Goal: Transaction & Acquisition: Purchase product/service

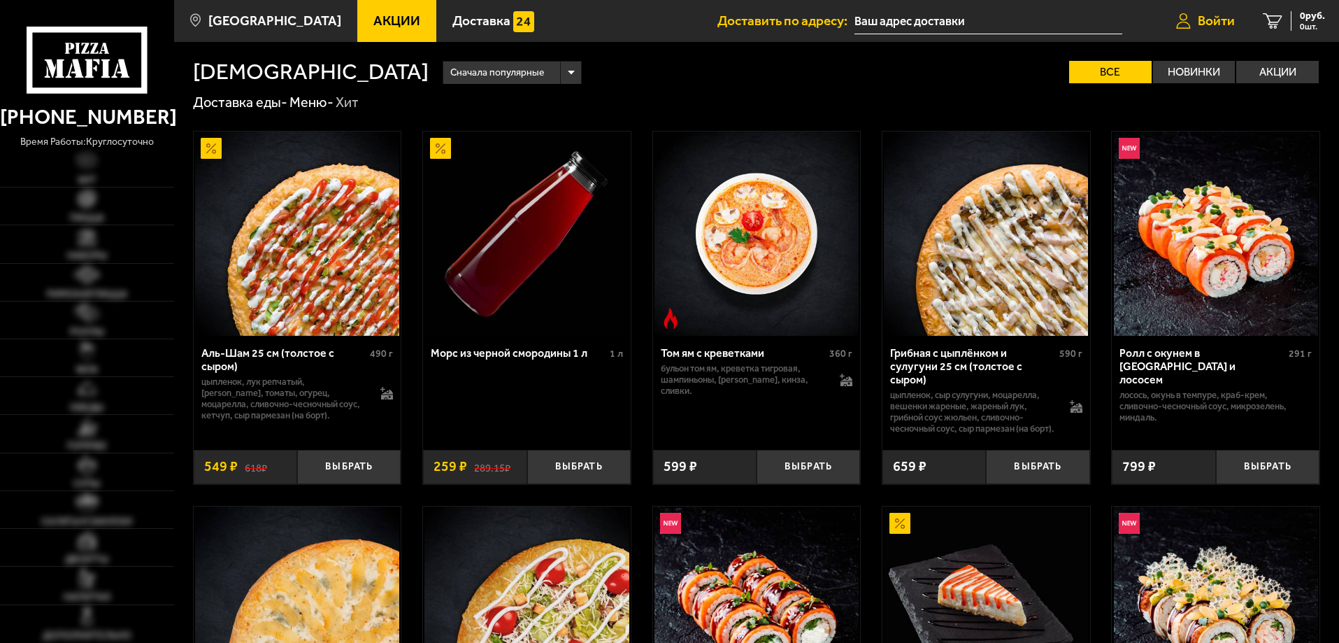
type input "[STREET_ADDRESS]"
click at [1199, 21] on span "Войти" at bounding box center [1216, 20] width 37 height 13
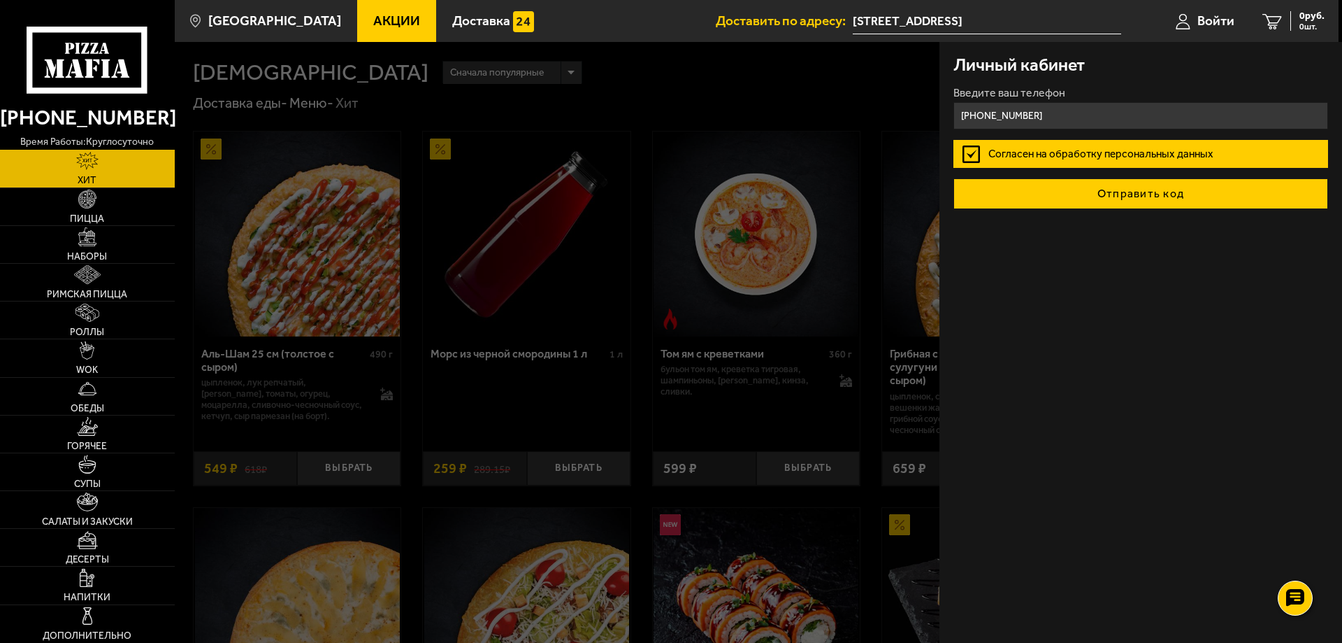
type input "+7 (921) 967-56-40"
click at [1128, 192] on button "Отправить код" at bounding box center [1141, 193] width 375 height 31
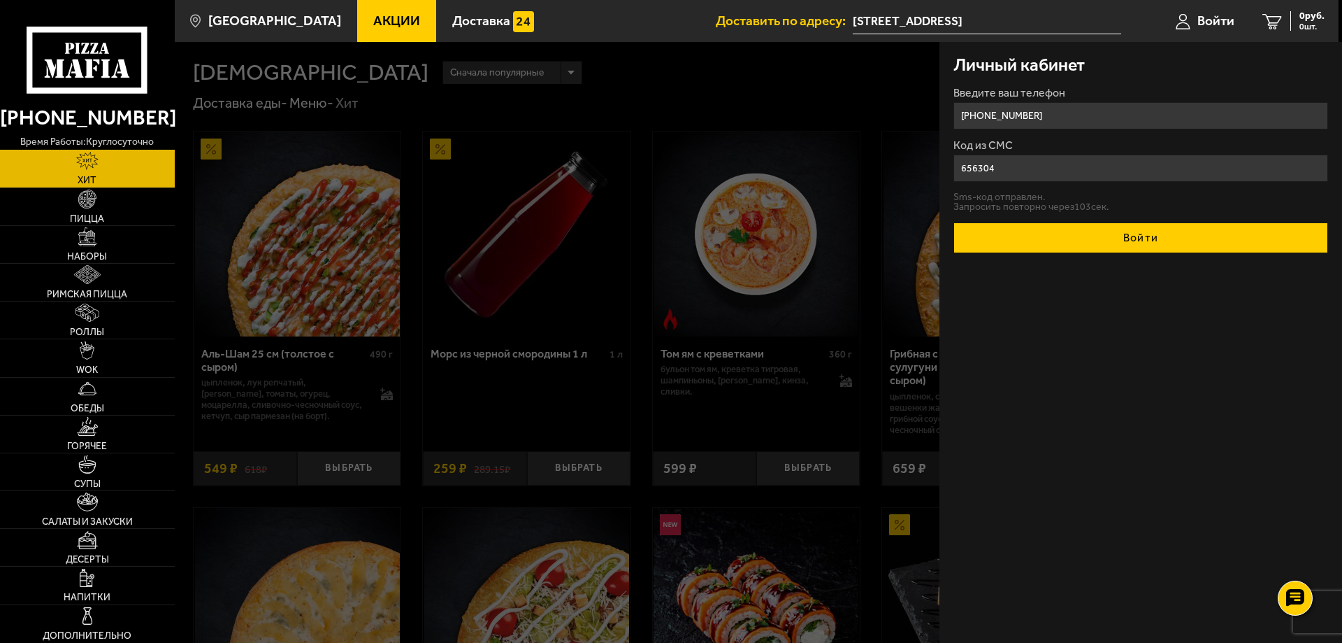
type input "656304"
click at [1151, 240] on button "Войти" at bounding box center [1141, 237] width 375 height 31
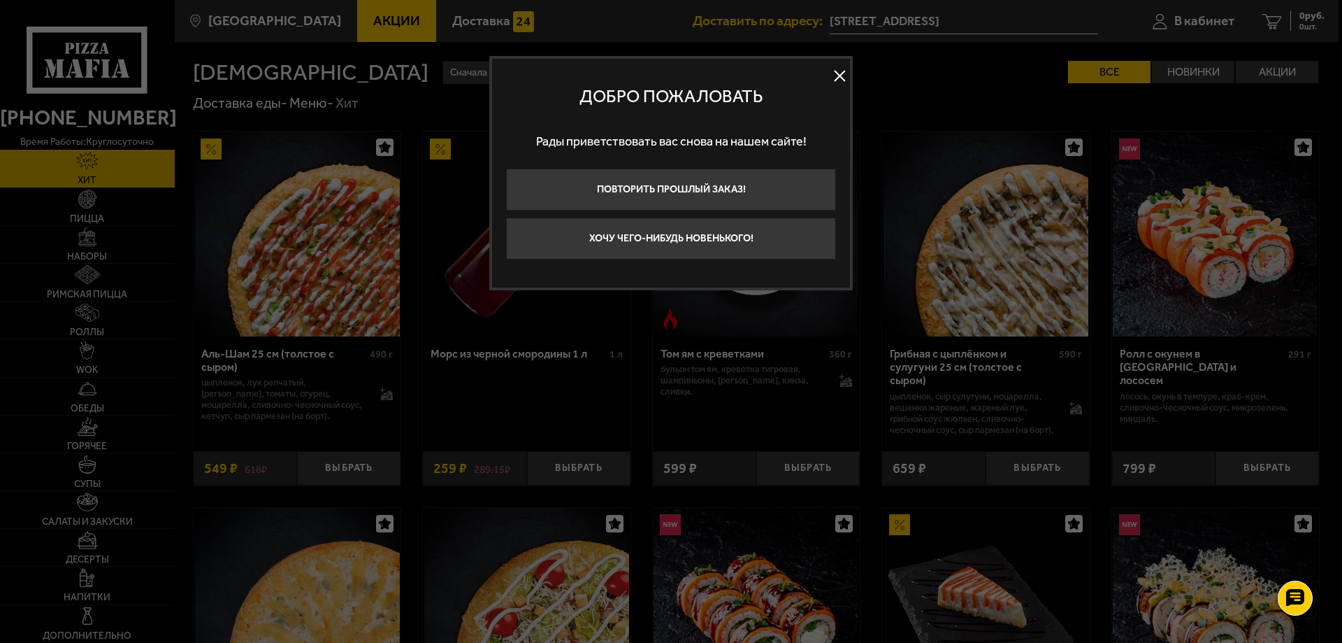
click at [843, 73] on button at bounding box center [839, 76] width 21 height 21
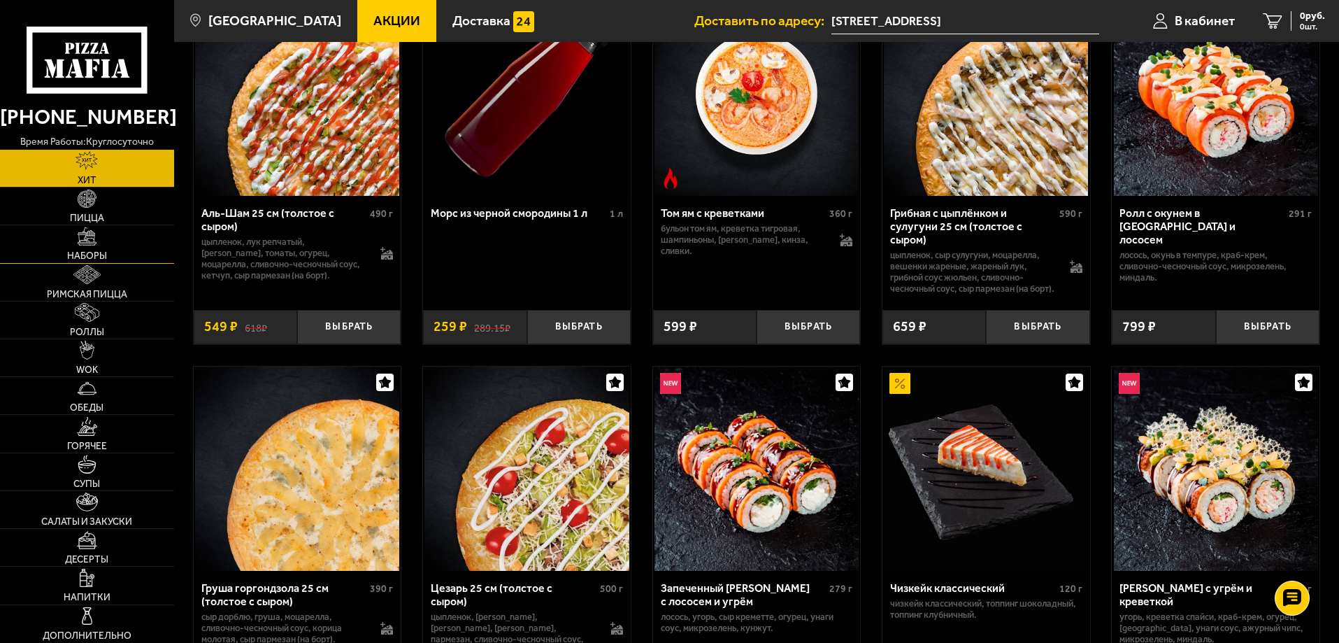
scroll to position [70, 0]
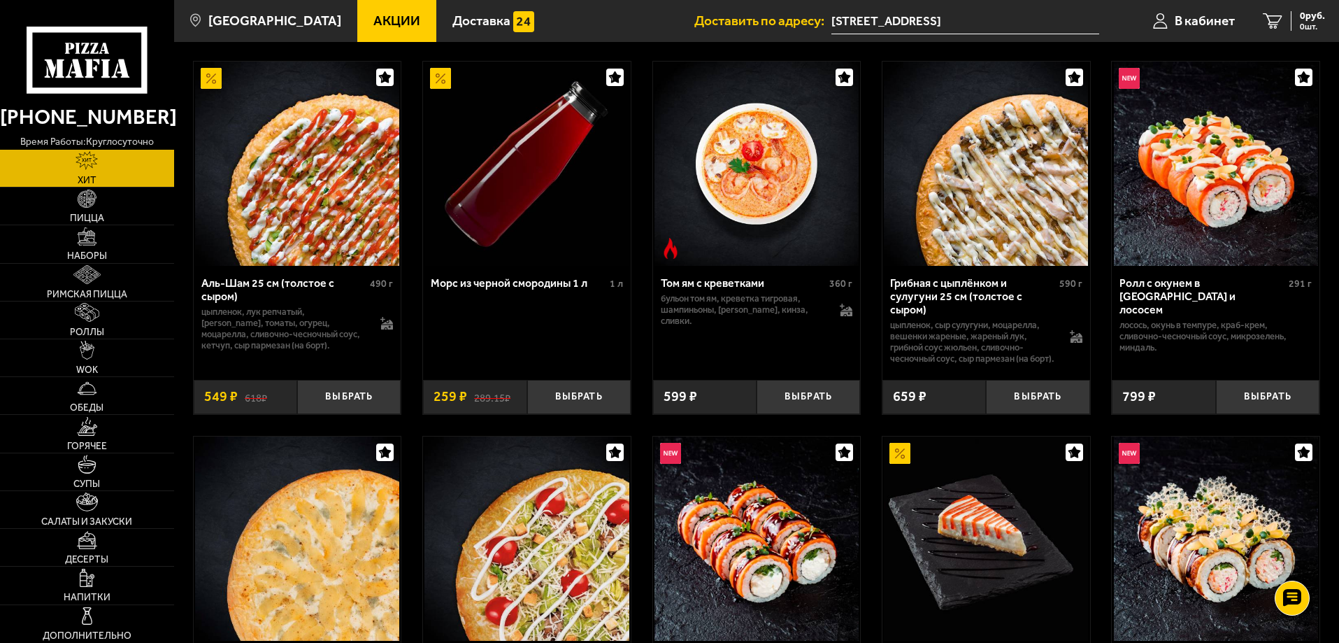
click at [372, 7] on link "Акции" at bounding box center [396, 21] width 79 height 42
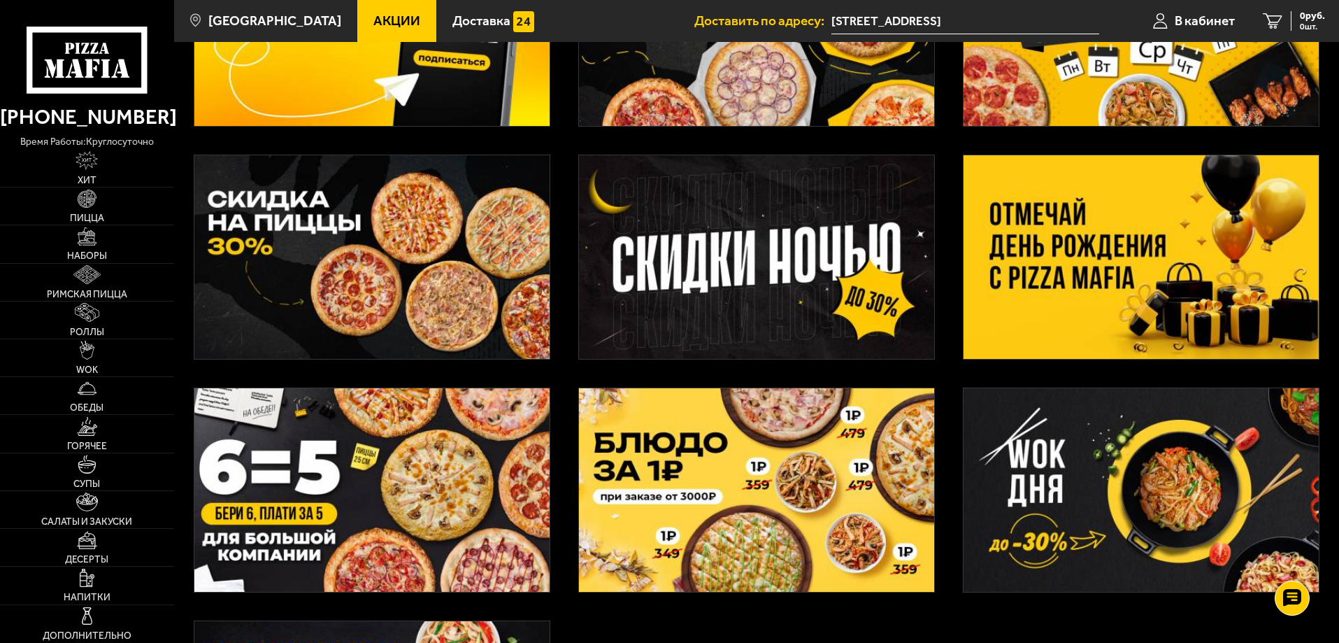
click at [426, 498] on img at bounding box center [371, 489] width 355 height 203
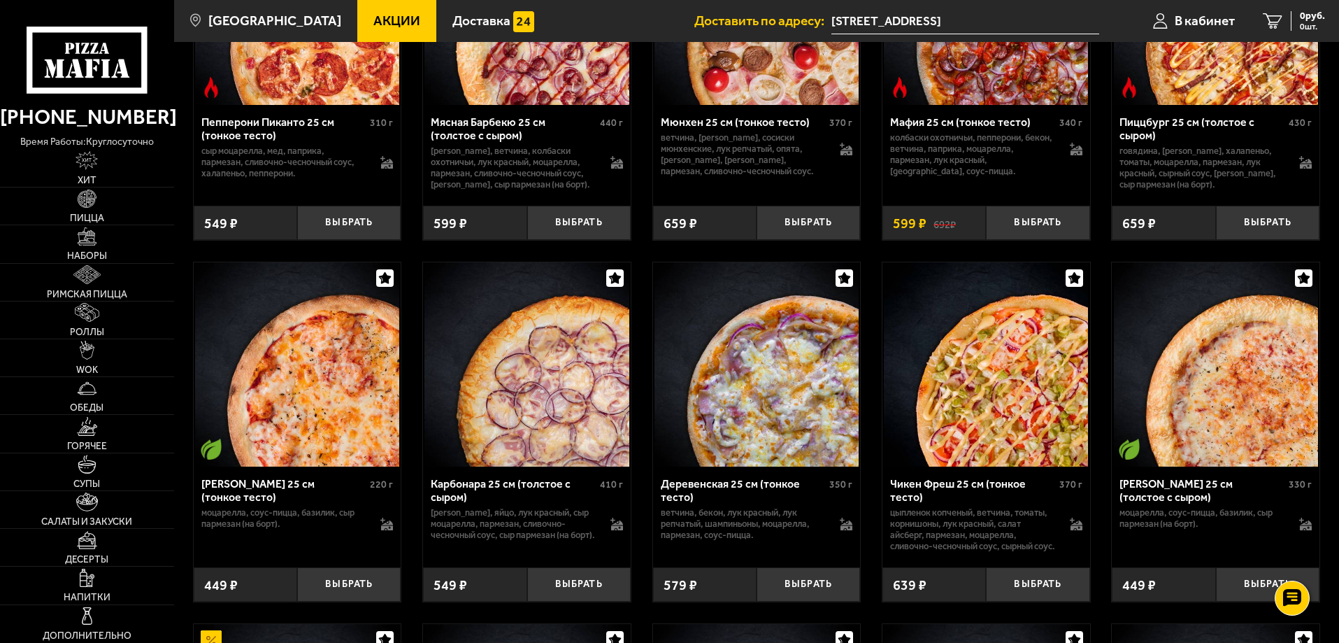
scroll to position [559, 0]
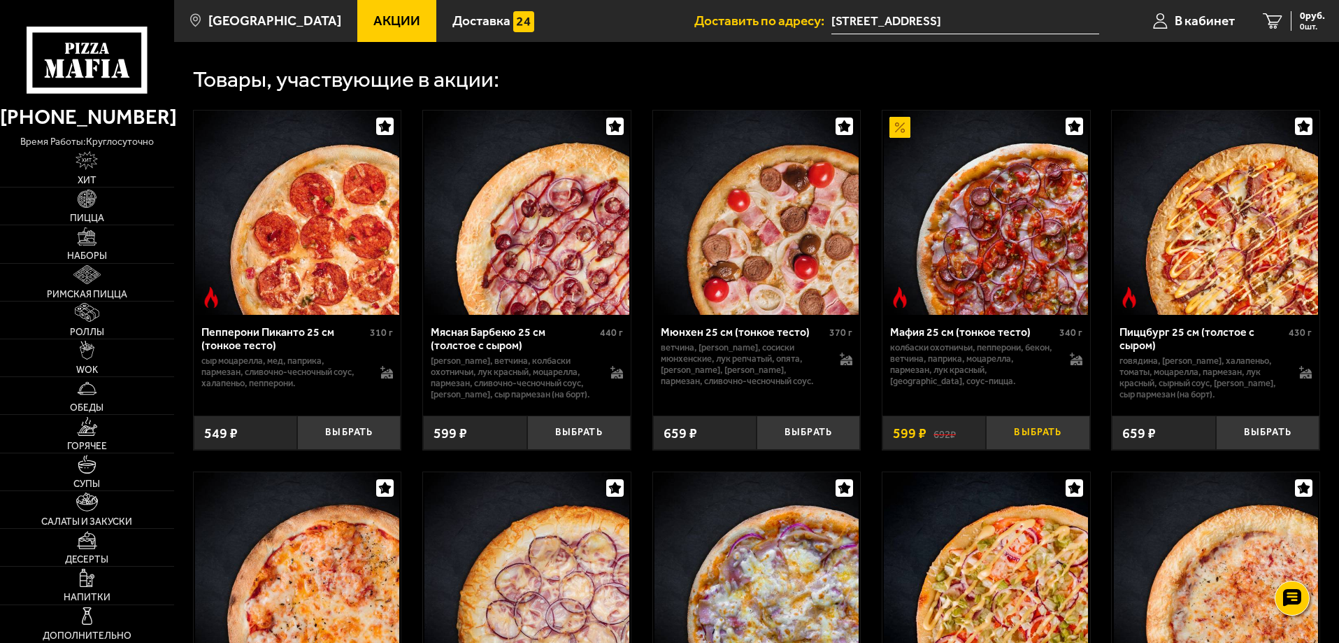
click at [1020, 438] on button "Выбрать" at bounding box center [1037, 432] width 103 height 34
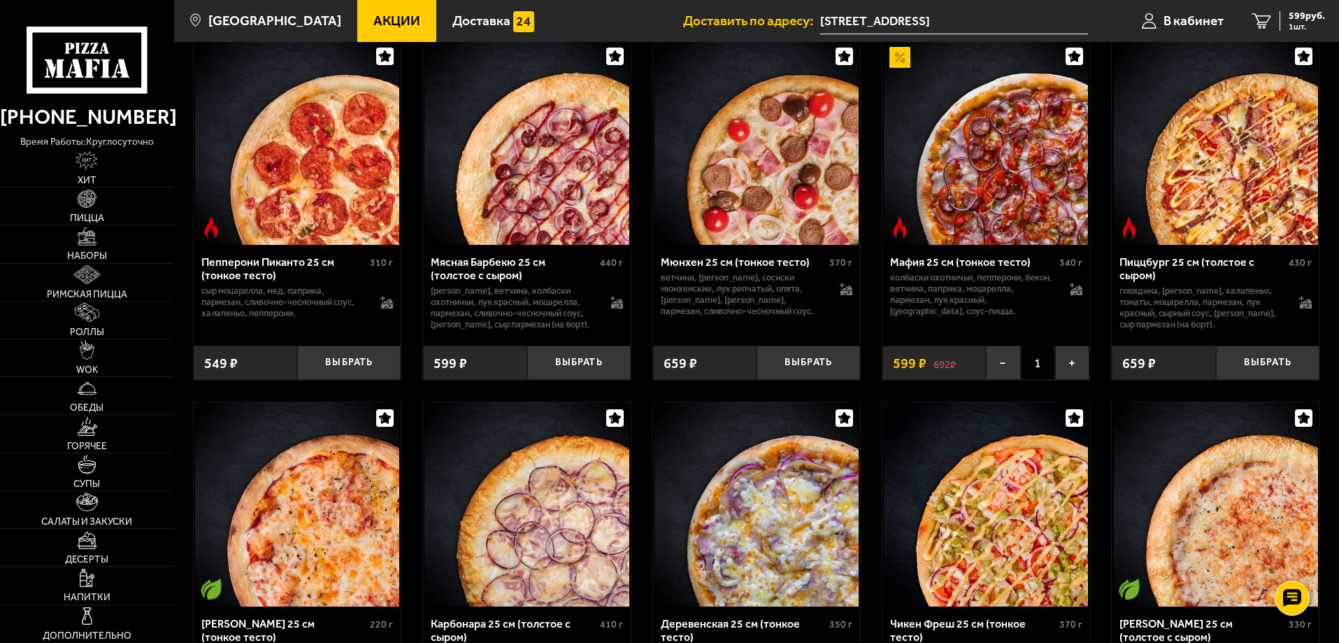
scroll to position [769, 0]
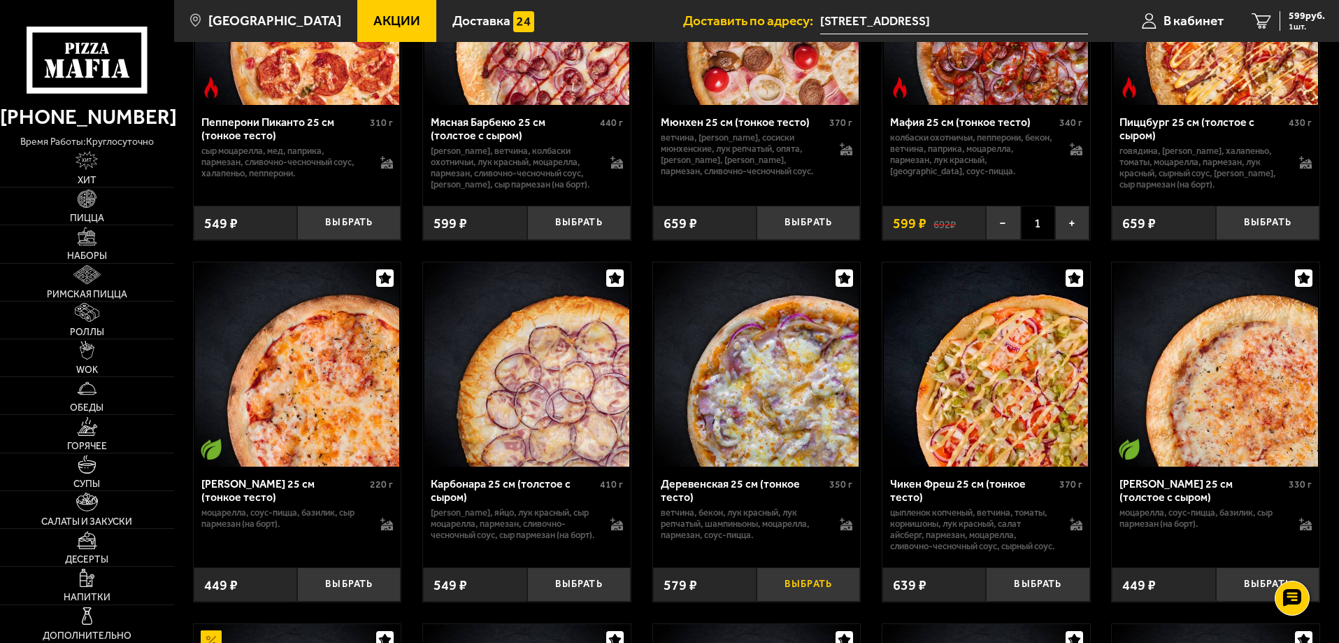
click at [798, 601] on button "Выбрать" at bounding box center [808, 584] width 103 height 34
click at [1036, 601] on button "Выбрать" at bounding box center [1037, 584] width 103 height 34
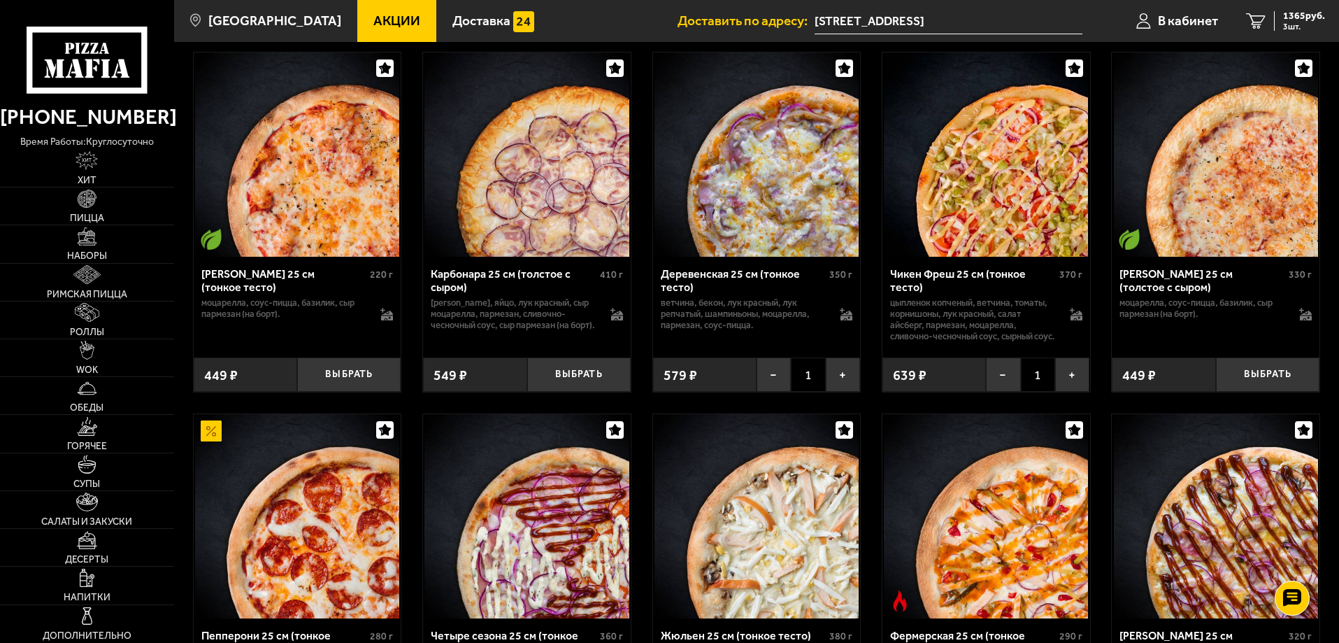
scroll to position [1189, 0]
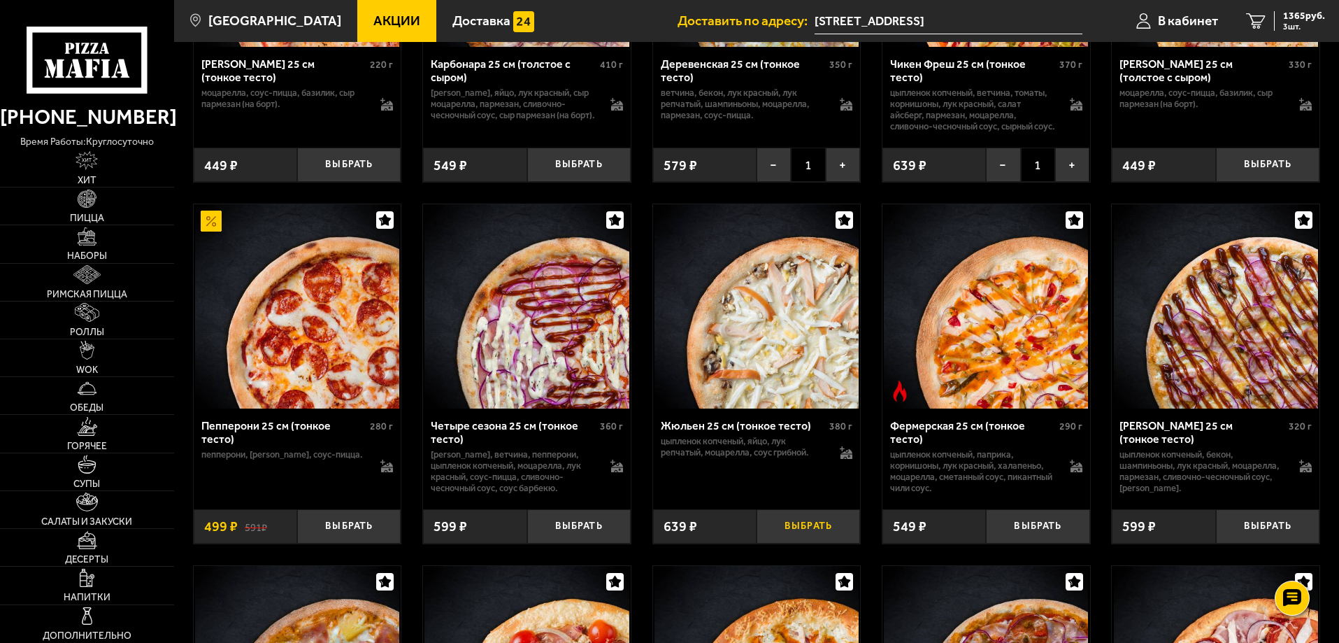
click at [806, 543] on button "Выбрать" at bounding box center [808, 526] width 103 height 34
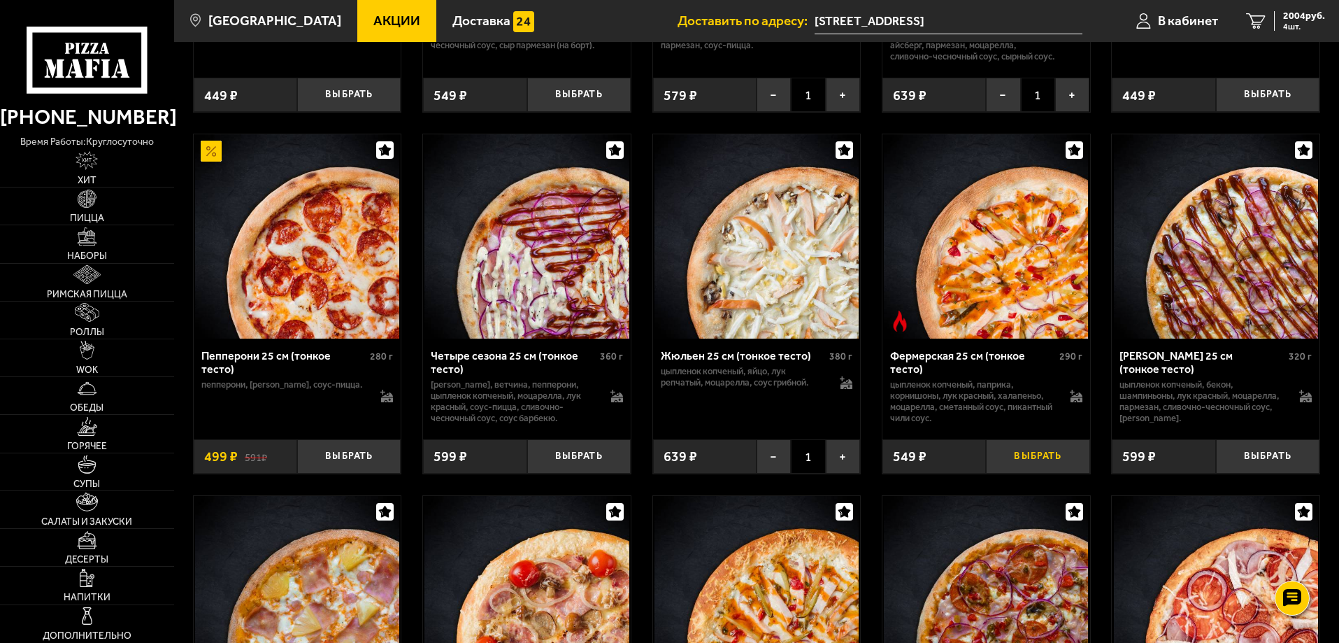
click at [1031, 473] on button "Выбрать" at bounding box center [1037, 456] width 103 height 34
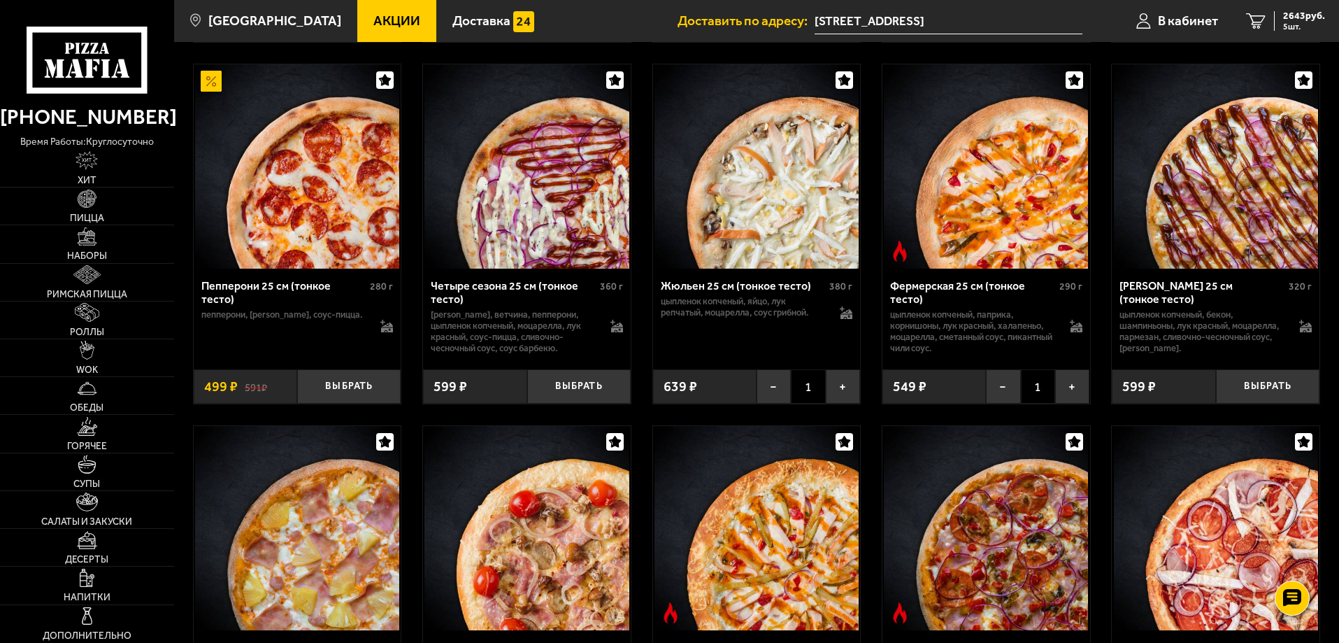
scroll to position [1538, 0]
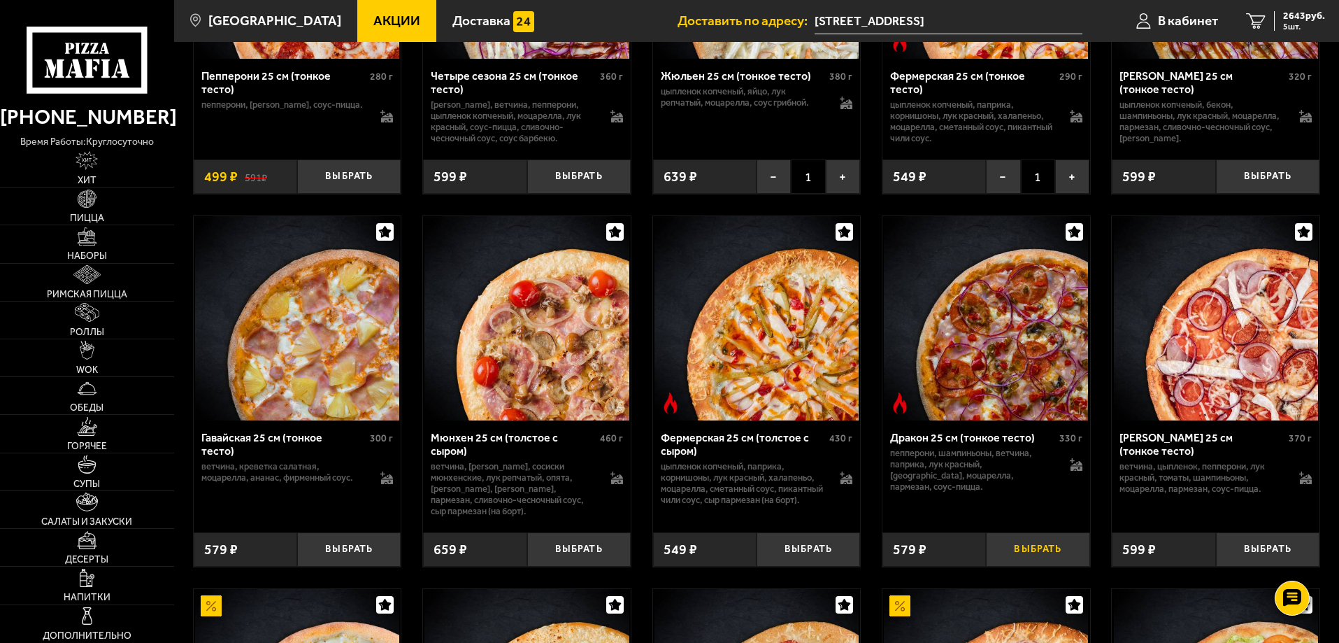
click at [1028, 566] on button "Выбрать" at bounding box center [1037, 549] width 103 height 34
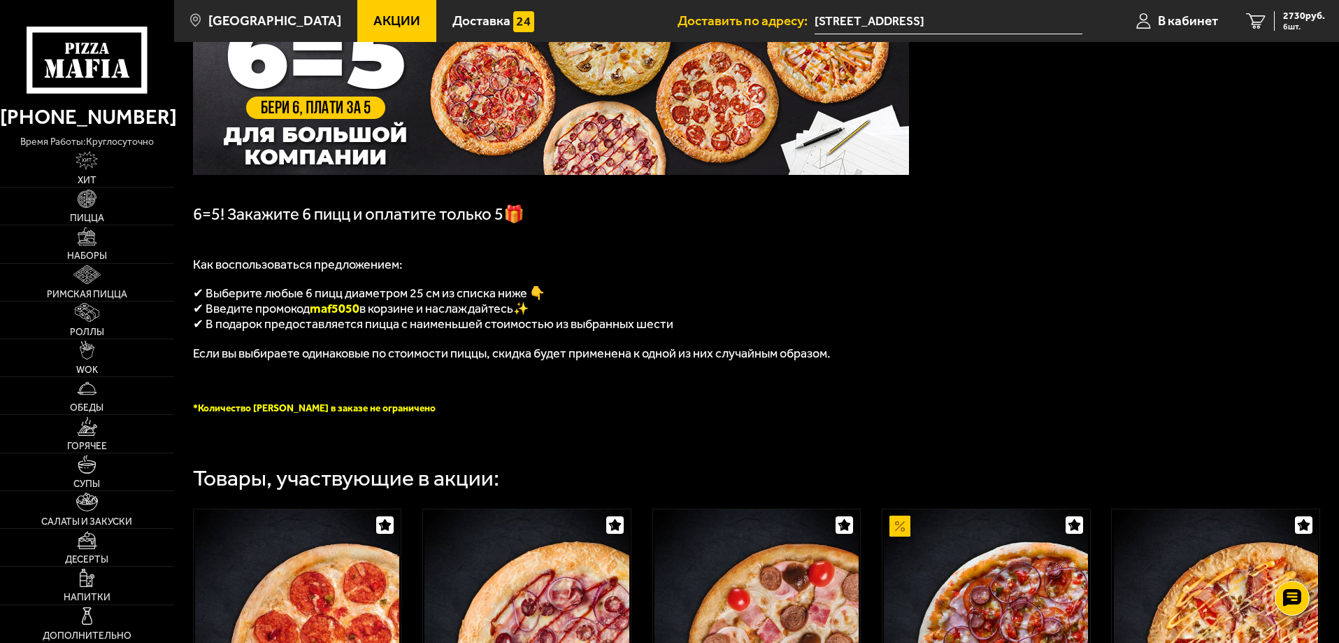
scroll to position [0, 0]
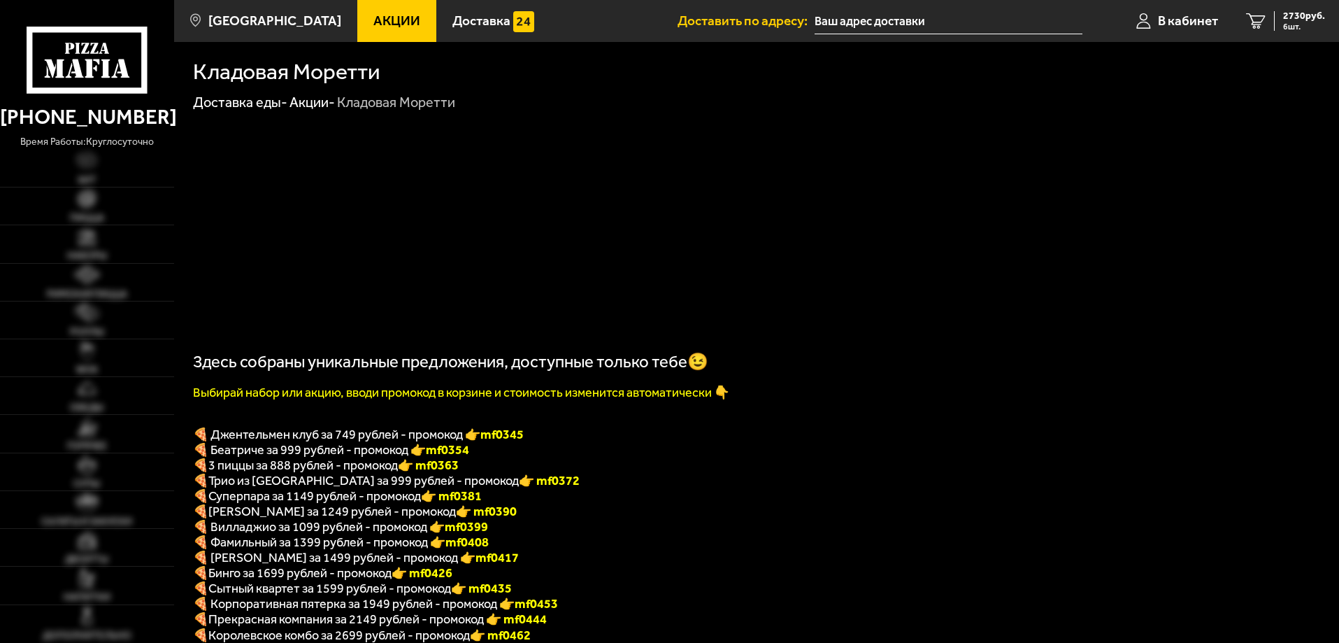
type input "[STREET_ADDRESS]"
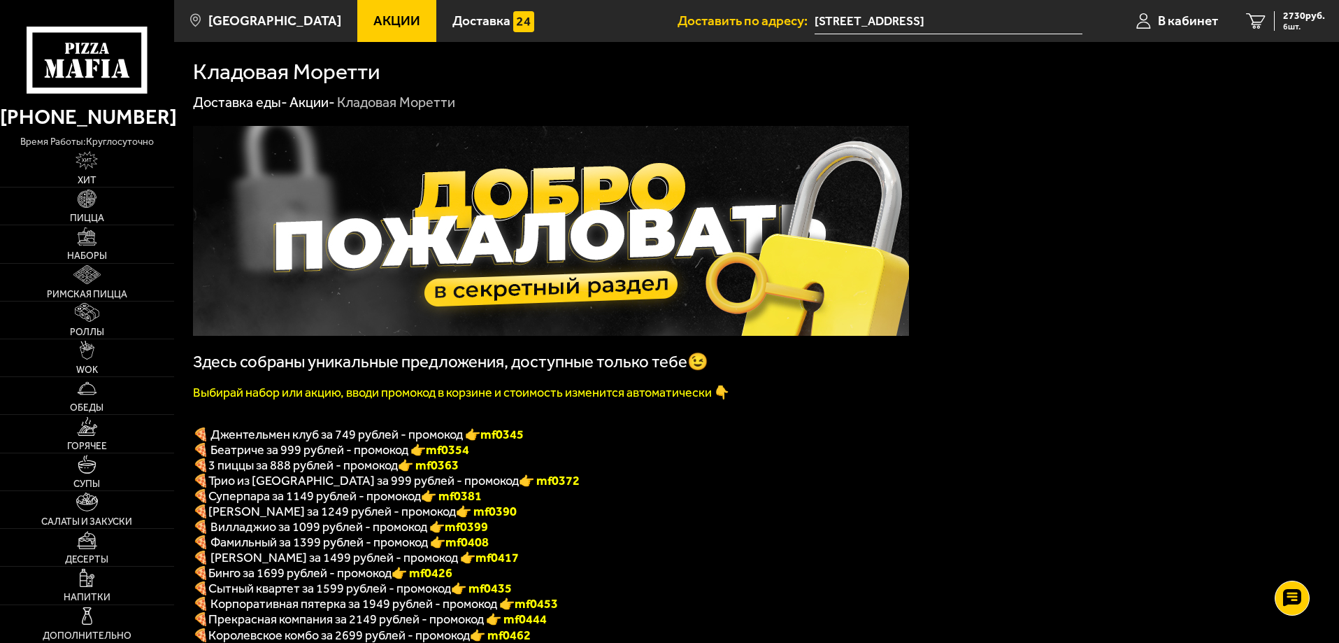
scroll to position [280, 0]
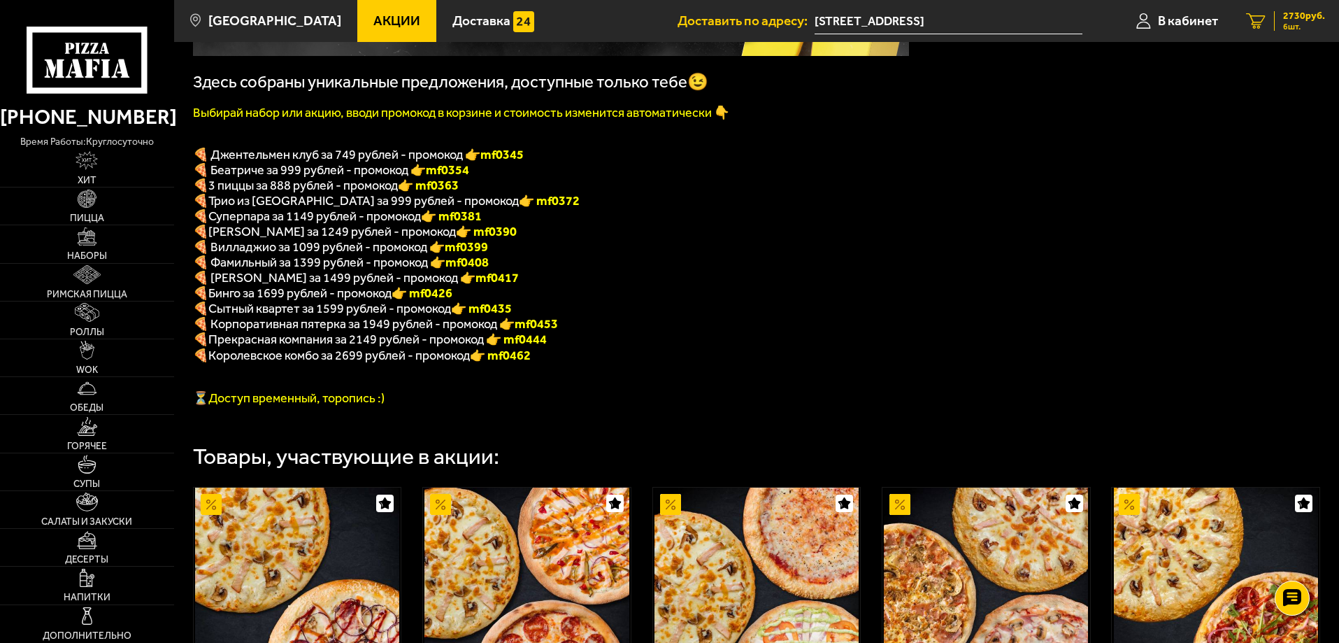
click at [1291, 19] on span "2730 руб." at bounding box center [1304, 16] width 42 height 10
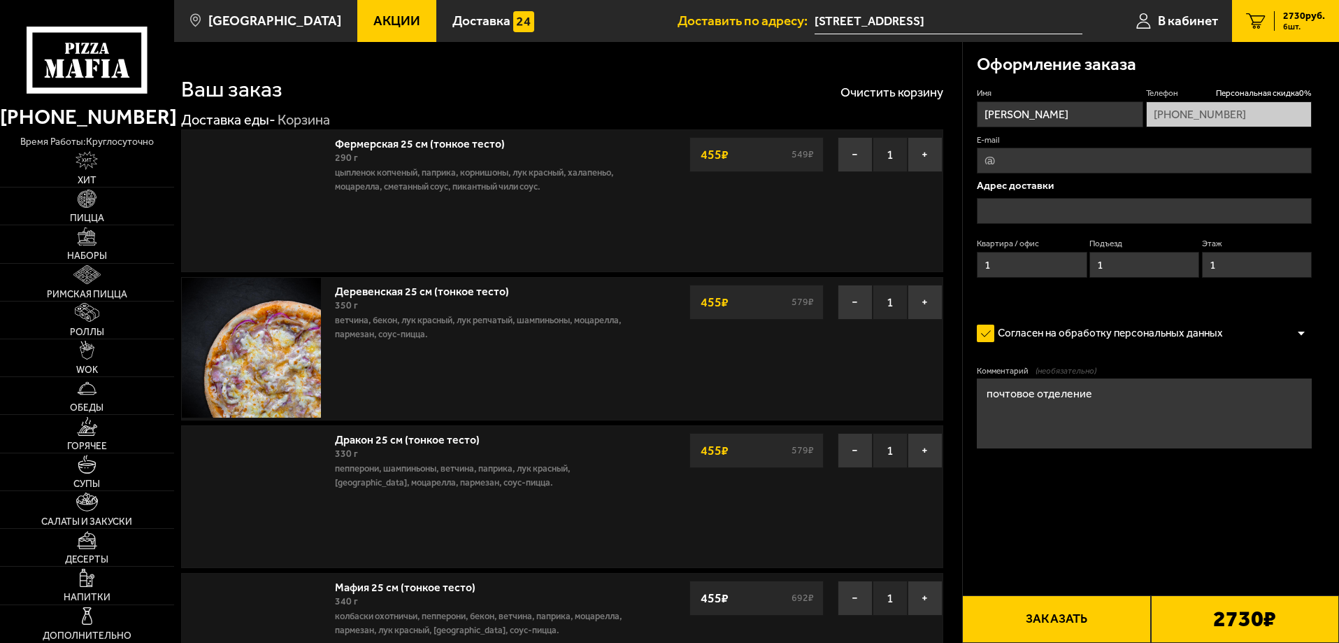
type input "[STREET_ADDRESS]"
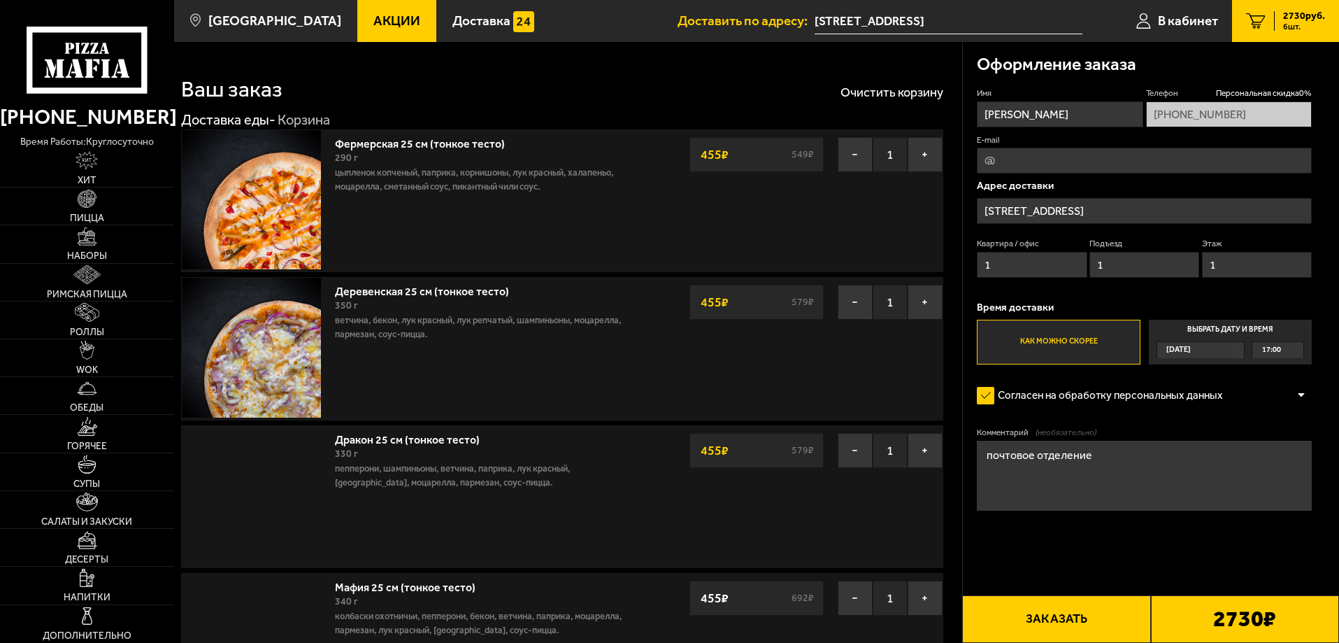
drag, startPoint x: 1103, startPoint y: 454, endPoint x: 987, endPoint y: 464, distance: 116.5
click at [987, 464] on textarea "почтовое отделение" at bounding box center [1144, 475] width 335 height 70
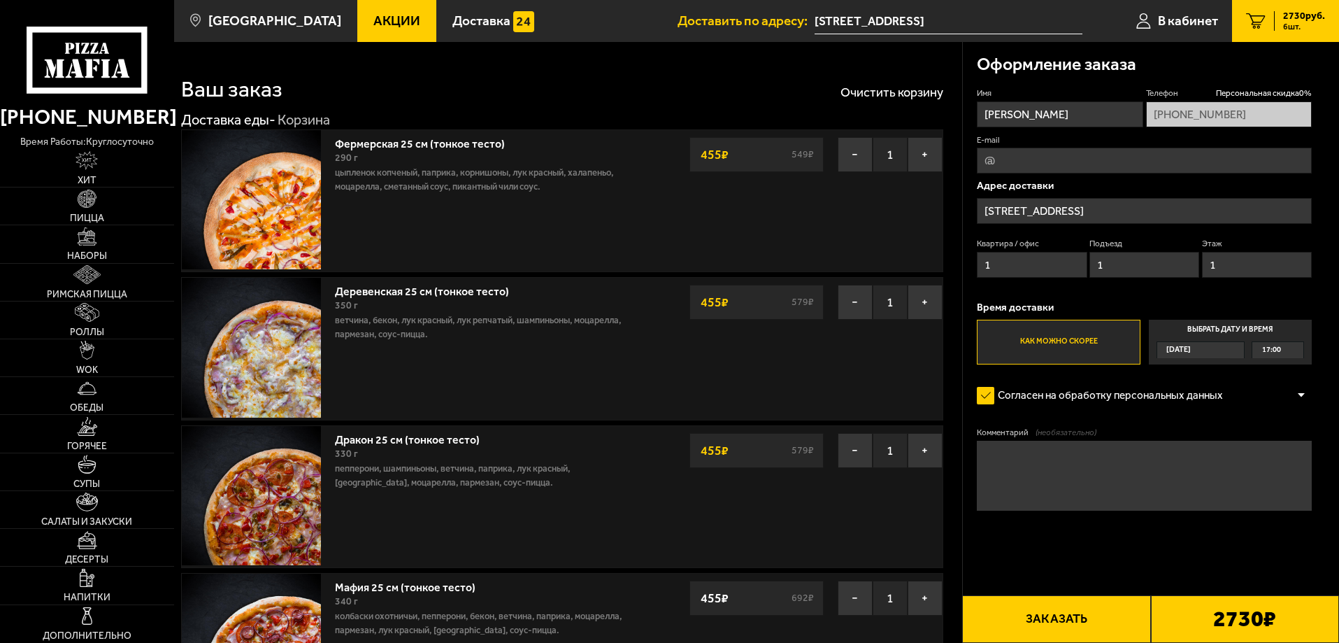
drag, startPoint x: 1092, startPoint y: 116, endPoint x: 983, endPoint y: 116, distance: 109.1
click at [983, 116] on input "ХОРТОВА ИРИНА" at bounding box center [1060, 114] width 166 height 26
type input "абдулина любовь"
click at [1099, 207] on input "[STREET_ADDRESS]" at bounding box center [1144, 211] width 335 height 26
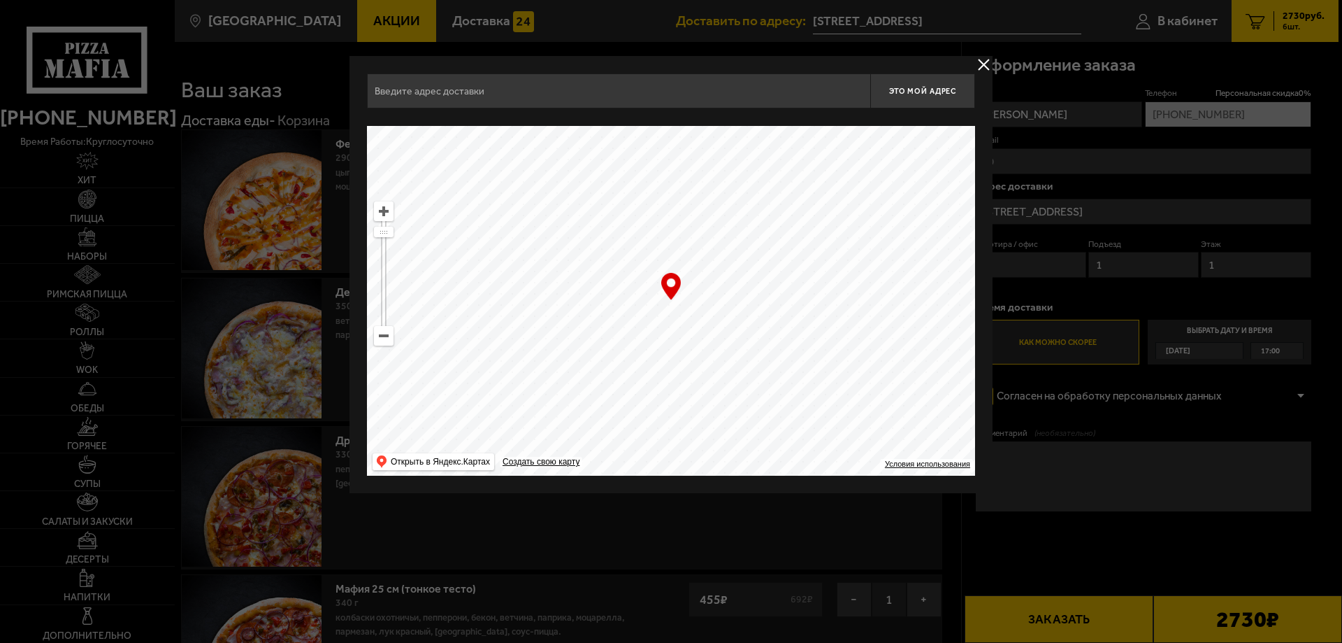
type input "[STREET_ADDRESS]"
click at [983, 62] on button "delivery type" at bounding box center [983, 64] width 17 height 17
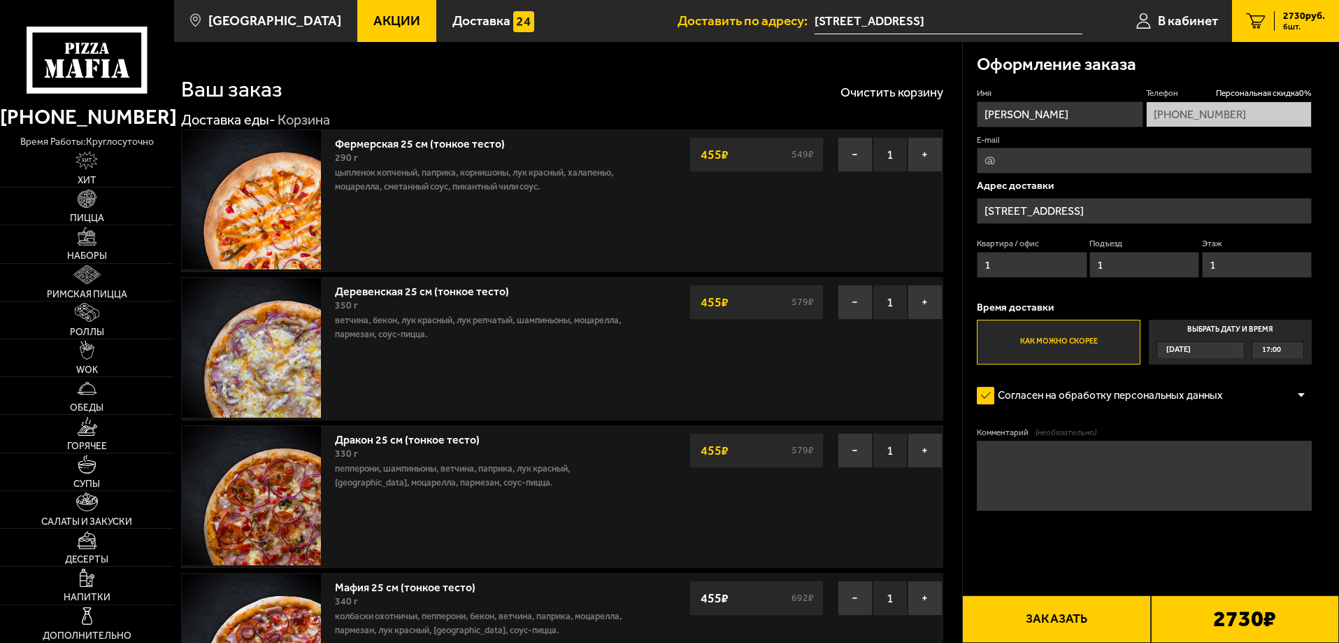
click at [1077, 215] on input "[STREET_ADDRESS]" at bounding box center [1144, 211] width 335 height 26
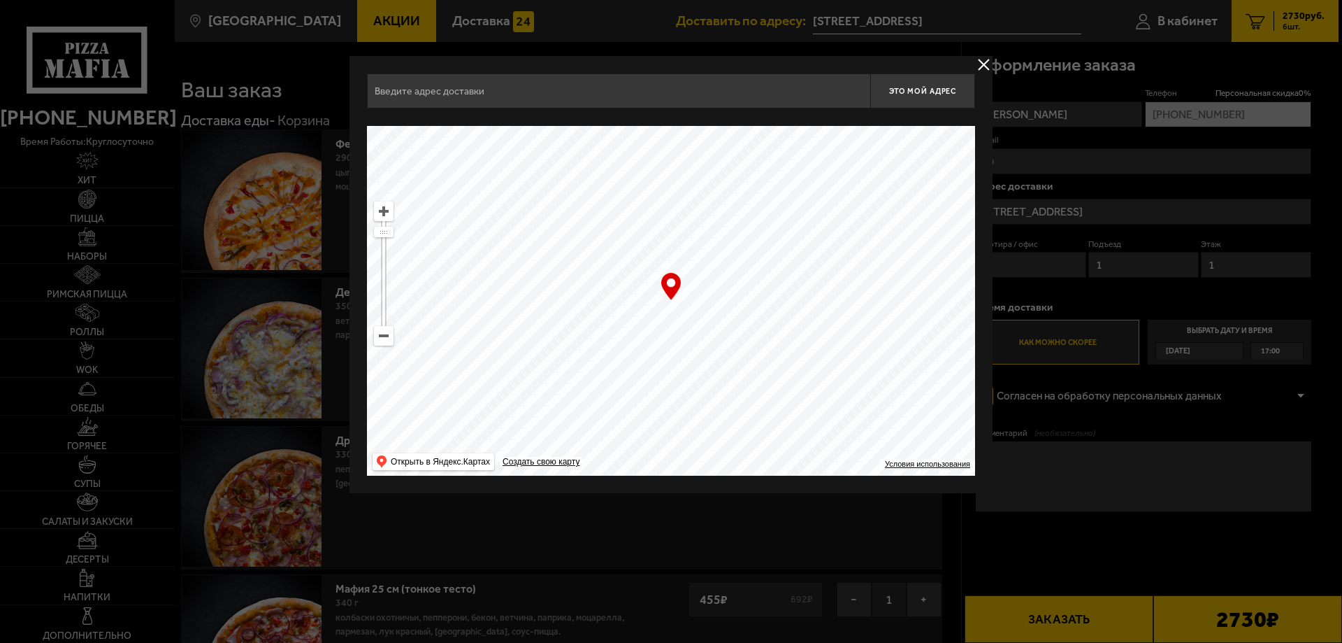
type input "[STREET_ADDRESS]"
drag, startPoint x: 622, startPoint y: 278, endPoint x: 775, endPoint y: 291, distance: 153.0
click at [775, 291] on ymaps at bounding box center [671, 301] width 608 height 350
click at [629, 225] on ymaps at bounding box center [671, 301] width 608 height 350
drag, startPoint x: 671, startPoint y: 282, endPoint x: 623, endPoint y: 220, distance: 79.3
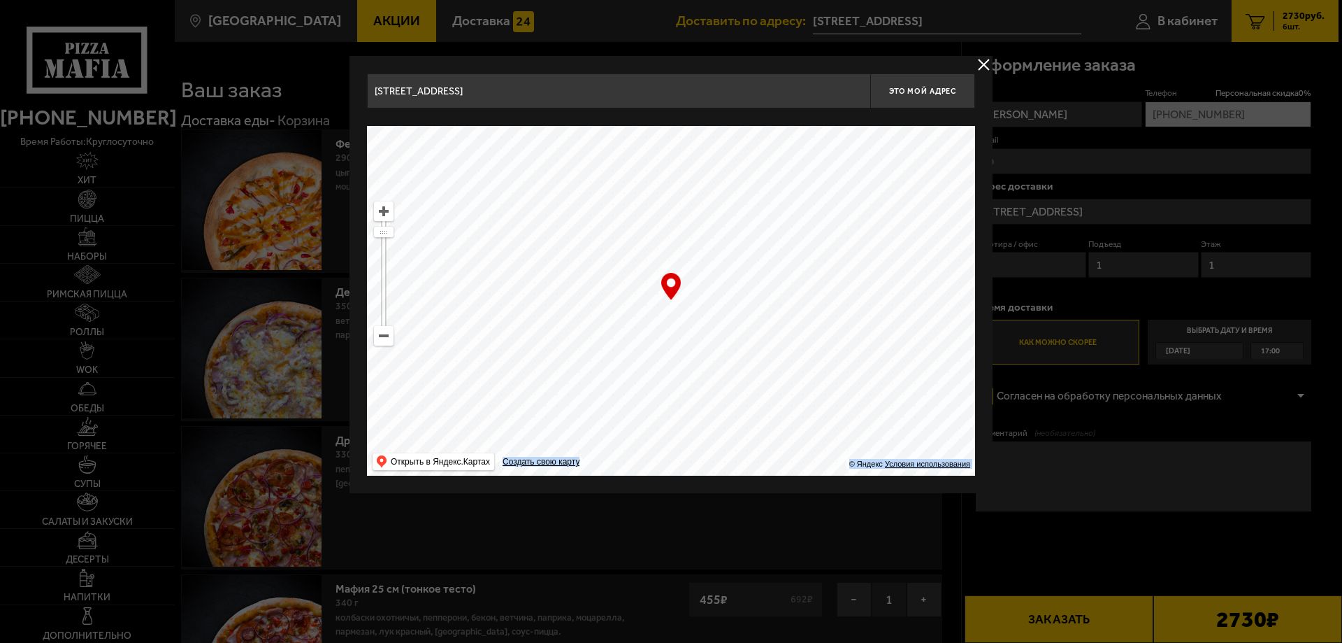
click at [623, 220] on div "… © Яндекс Условия использования Открыть в Яндекс.Картах Создать свою карту" at bounding box center [671, 301] width 608 height 350
click at [624, 217] on ymaps at bounding box center [671, 301] width 608 height 350
type input "улица Белы Куна, 26к2"
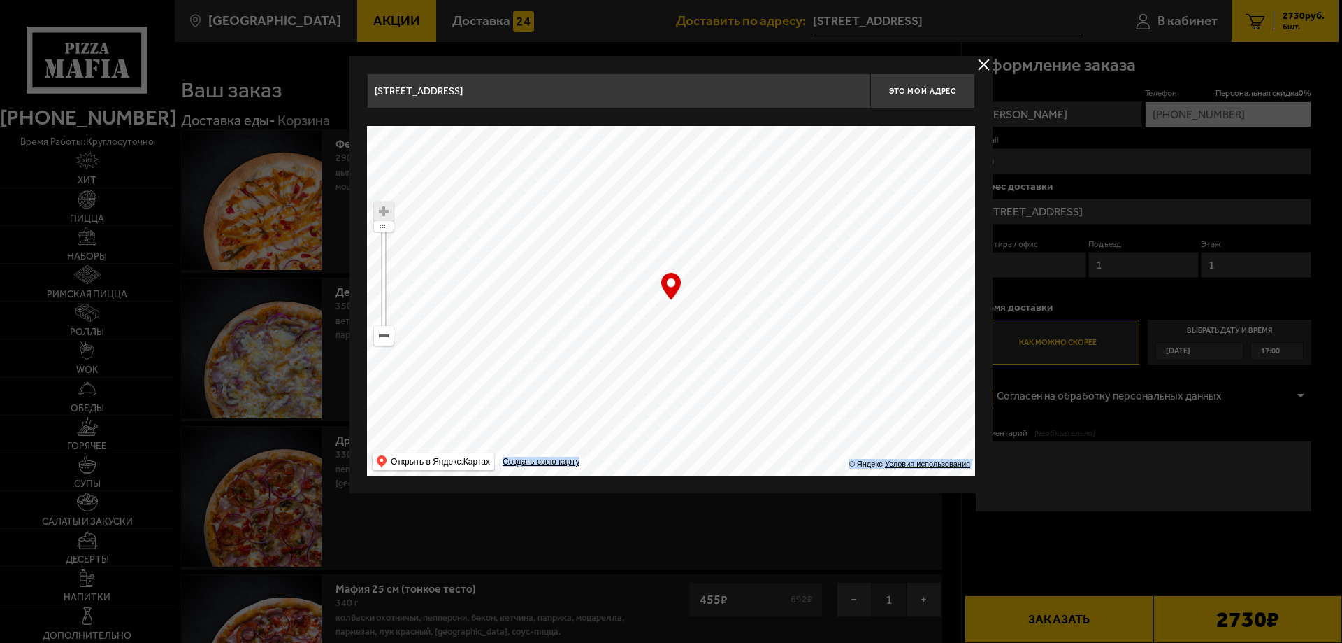
type input "улица Белы Куна, 26к2"
click at [919, 88] on span "Это мой адрес" at bounding box center [922, 91] width 67 height 9
type input "улица Белы Куна, 26к2"
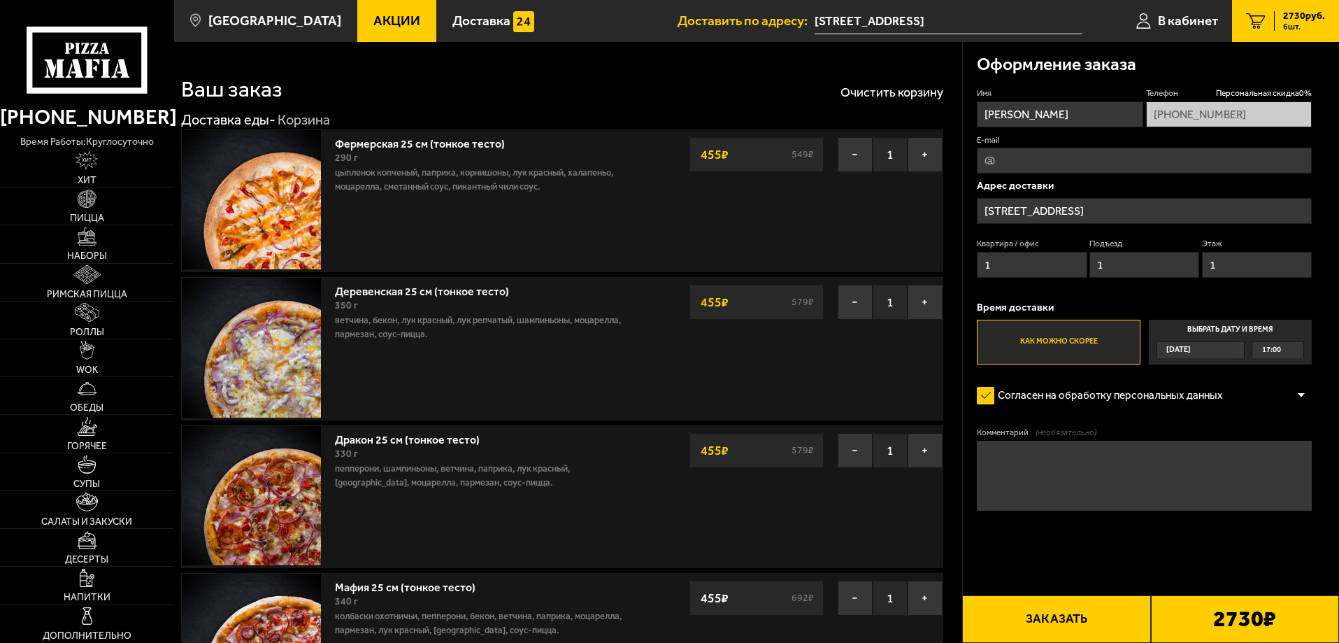
click at [998, 268] on input "1" at bounding box center [1032, 265] width 110 height 26
type input "55"
click at [1115, 271] on input "1" at bounding box center [1144, 265] width 110 height 26
type input "6"
click at [1216, 262] on input "1" at bounding box center [1257, 265] width 110 height 26
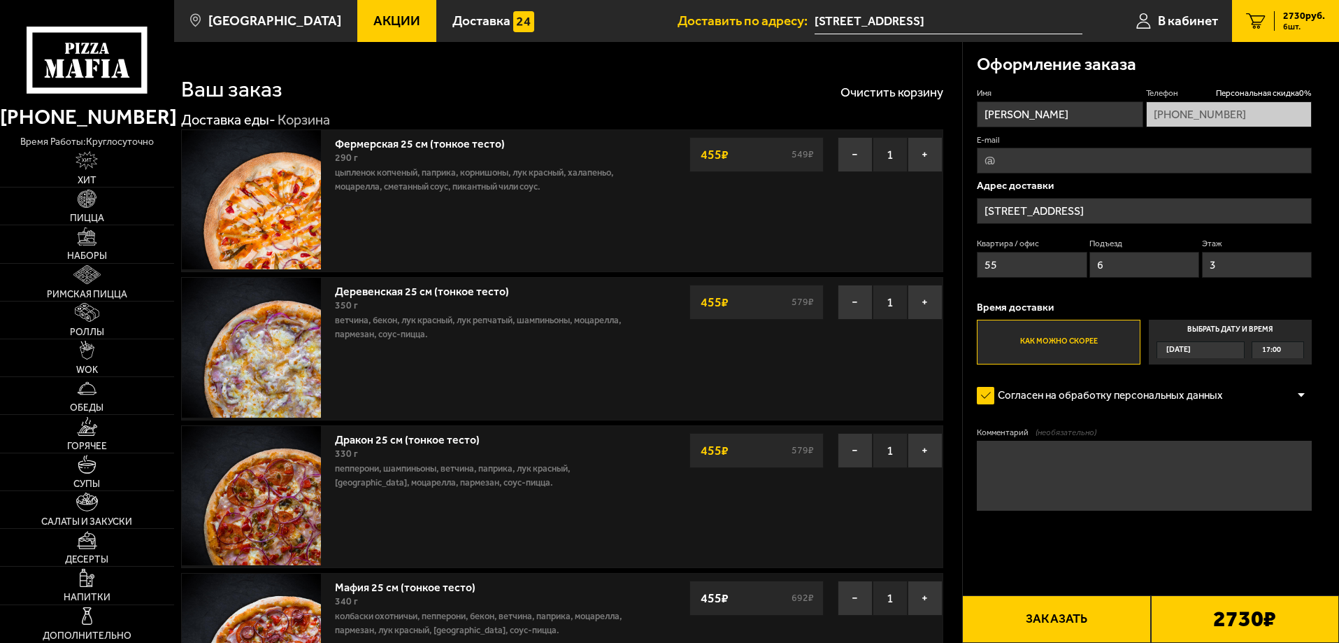
type input "3"
click at [1266, 358] on span "17:00" at bounding box center [1271, 350] width 19 height 16
click at [0, 0] on input "Выбрать дату и время Сегодня 17:00" at bounding box center [0, 0] width 0 height 0
click at [1297, 350] on div "17:00" at bounding box center [1277, 350] width 51 height 16
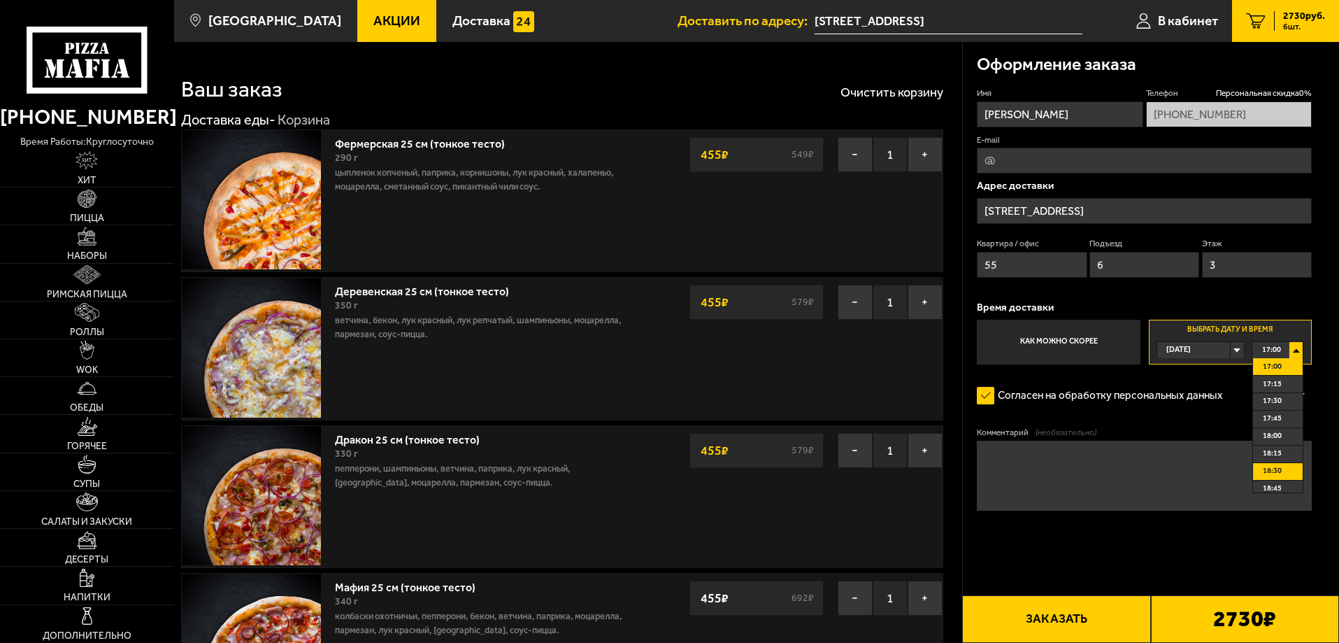
click at [1287, 466] on li "18:30" at bounding box center [1278, 471] width 50 height 17
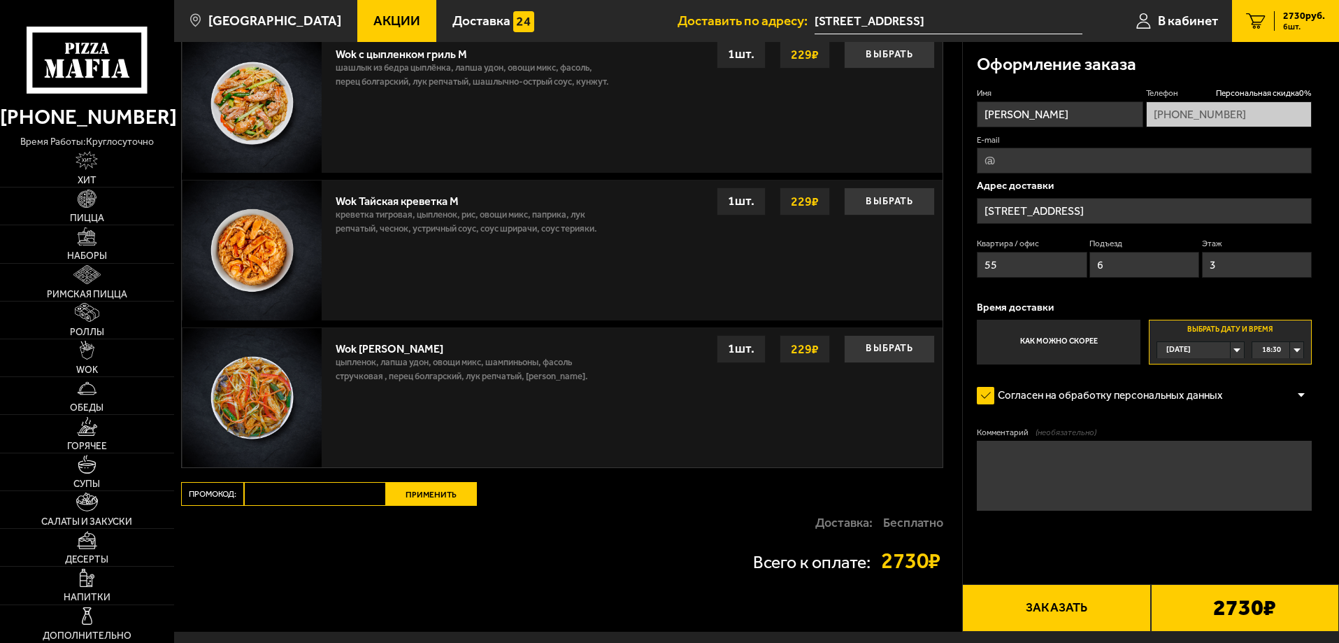
scroll to position [1902, 0]
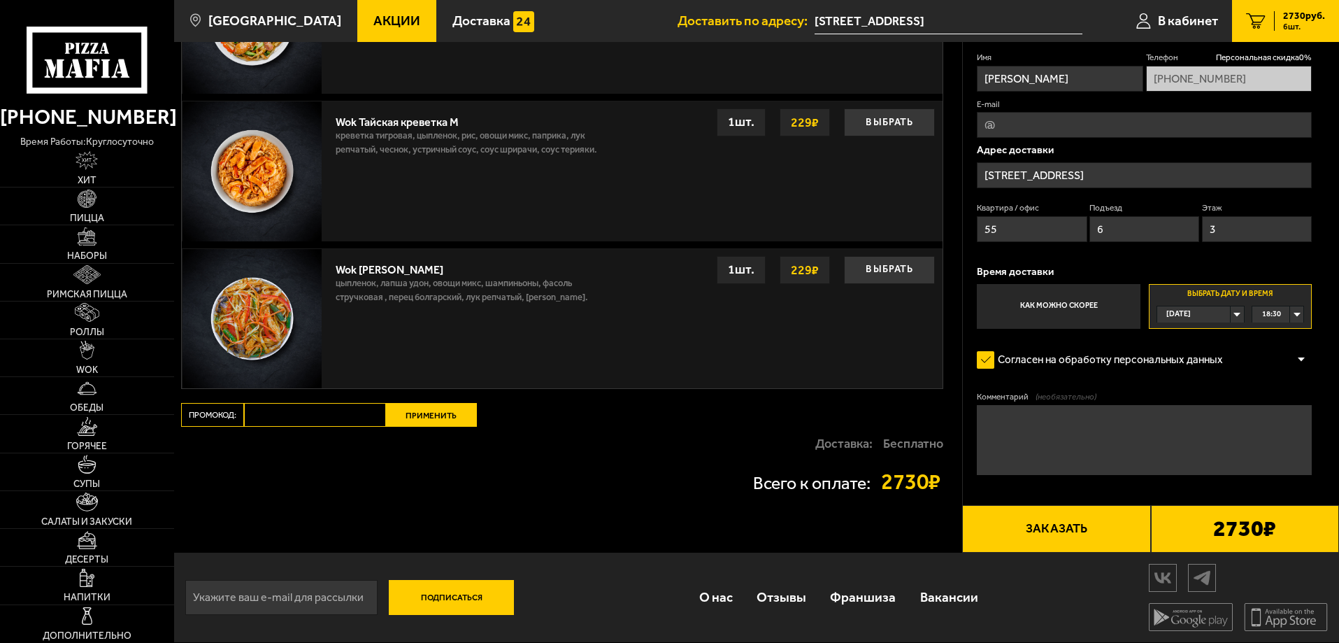
click at [261, 408] on input "Промокод:" at bounding box center [315, 415] width 142 height 24
type input "maf5050"
click at [432, 415] on button "Применить" at bounding box center [431, 415] width 91 height 24
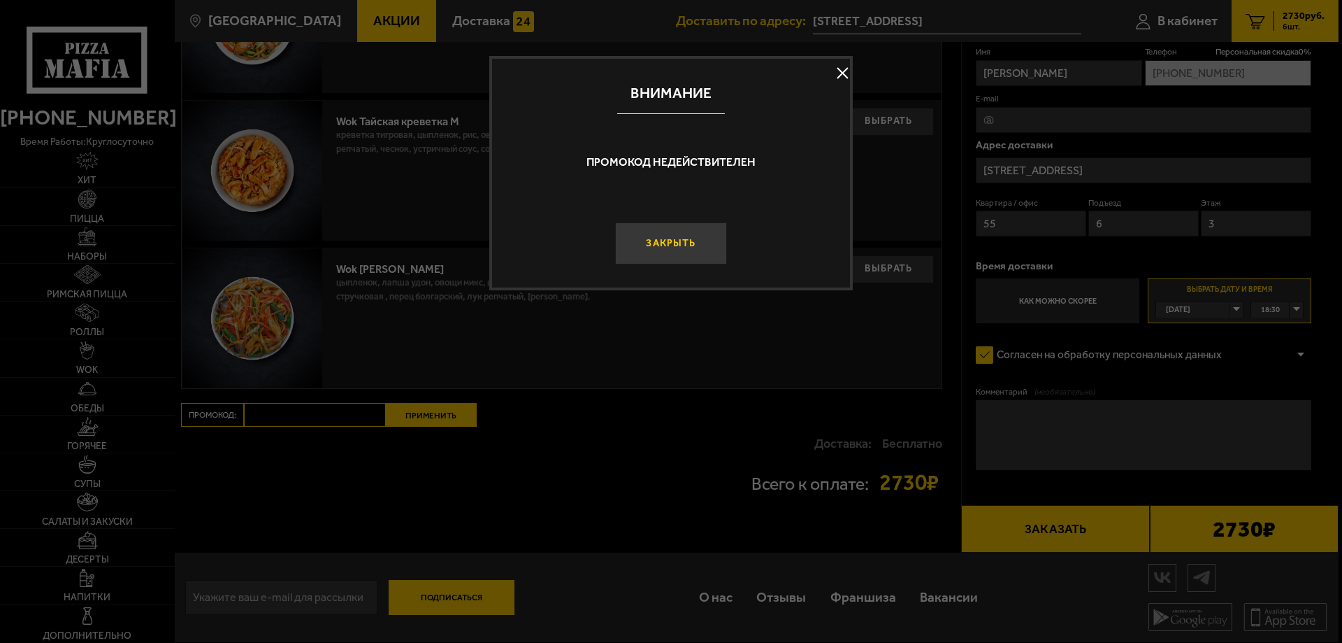
click at [680, 242] on button "Закрыть" at bounding box center [671, 243] width 112 height 42
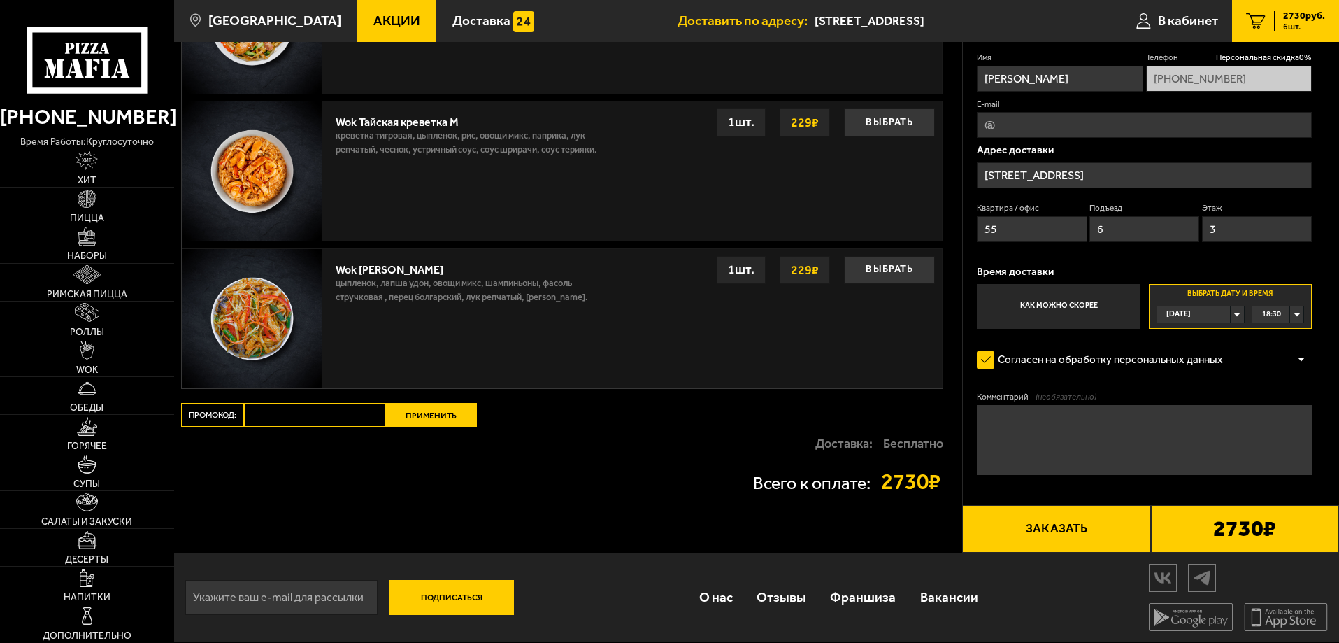
click at [261, 408] on input "Промокод:" at bounding box center [315, 415] width 142 height 24
paste input "maf5050"
type input "maf5050"
click at [428, 414] on button "Применить" at bounding box center [431, 415] width 91 height 24
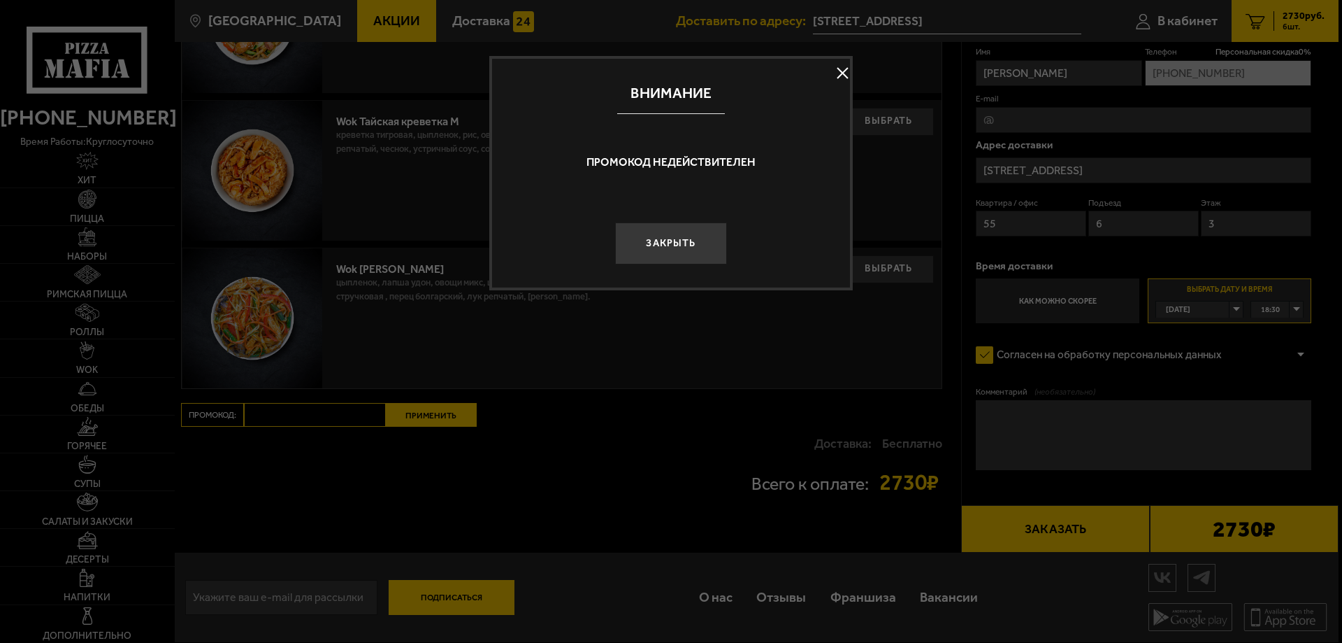
click at [840, 72] on button at bounding box center [842, 73] width 21 height 21
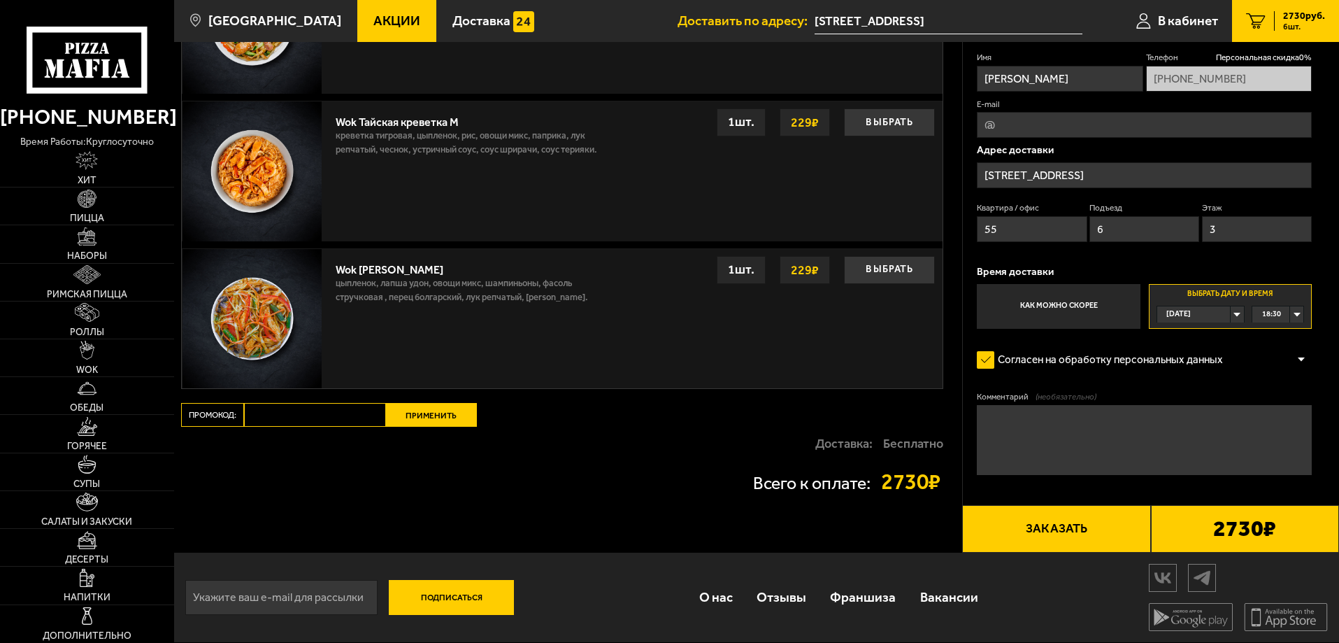
click at [1038, 533] on button "Заказать" at bounding box center [1056, 529] width 188 height 48
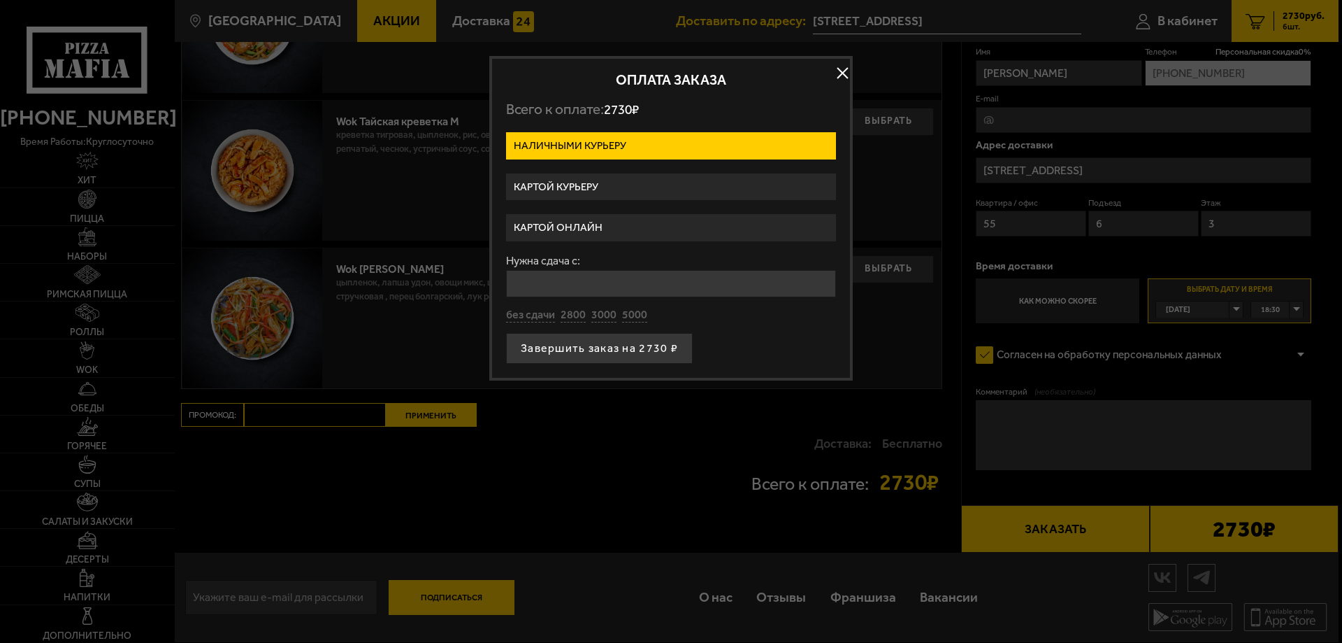
click at [553, 221] on label "Картой онлайн" at bounding box center [671, 227] width 330 height 27
click at [0, 0] on input "Картой онлайн" at bounding box center [0, 0] width 0 height 0
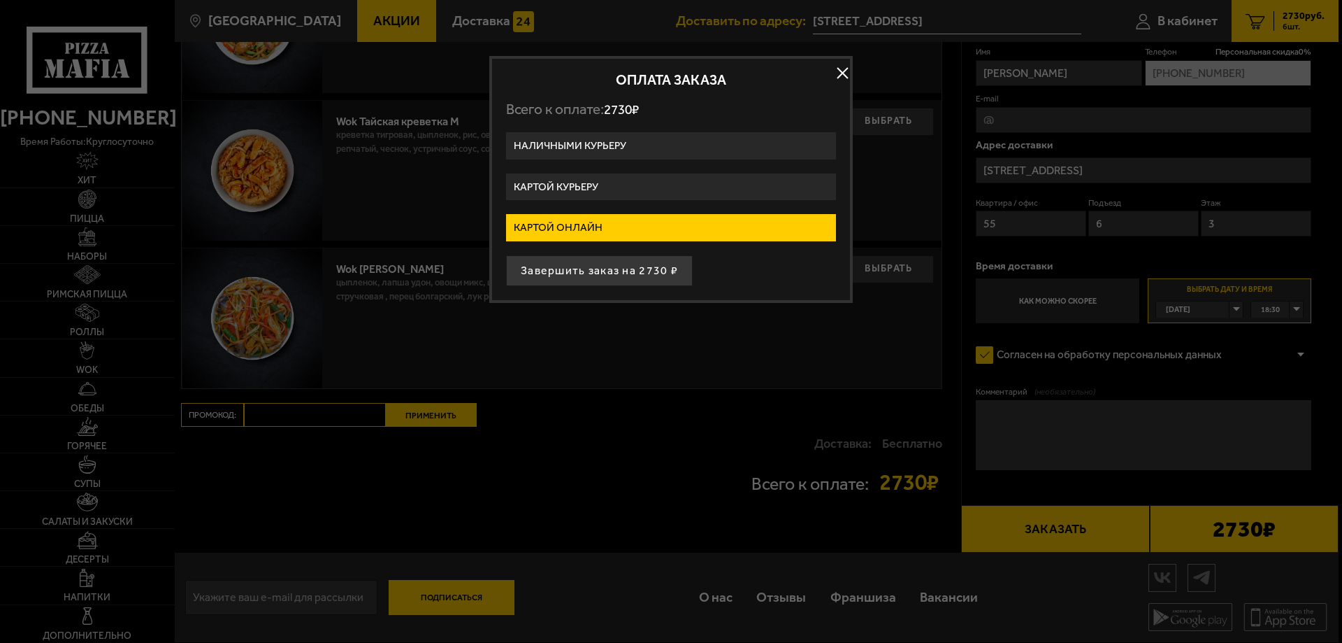
click at [550, 225] on label "Картой онлайн" at bounding box center [671, 227] width 330 height 27
click at [0, 0] on input "Картой онлайн" at bounding box center [0, 0] width 0 height 0
click at [550, 225] on label "Картой онлайн" at bounding box center [671, 227] width 330 height 27
click at [0, 0] on input "Картой онлайн" at bounding box center [0, 0] width 0 height 0
click at [567, 268] on button "Завершить заказ на 2730 ₽" at bounding box center [599, 270] width 187 height 31
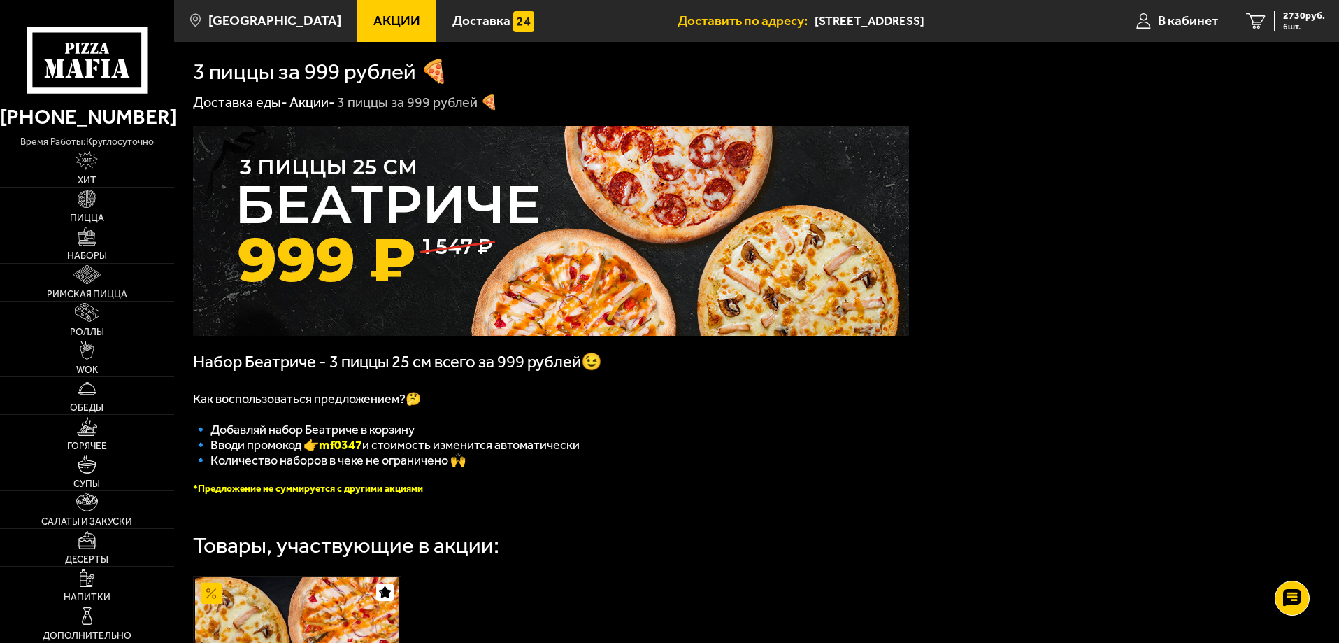
click at [373, 15] on span "Акции" at bounding box center [396, 20] width 47 height 13
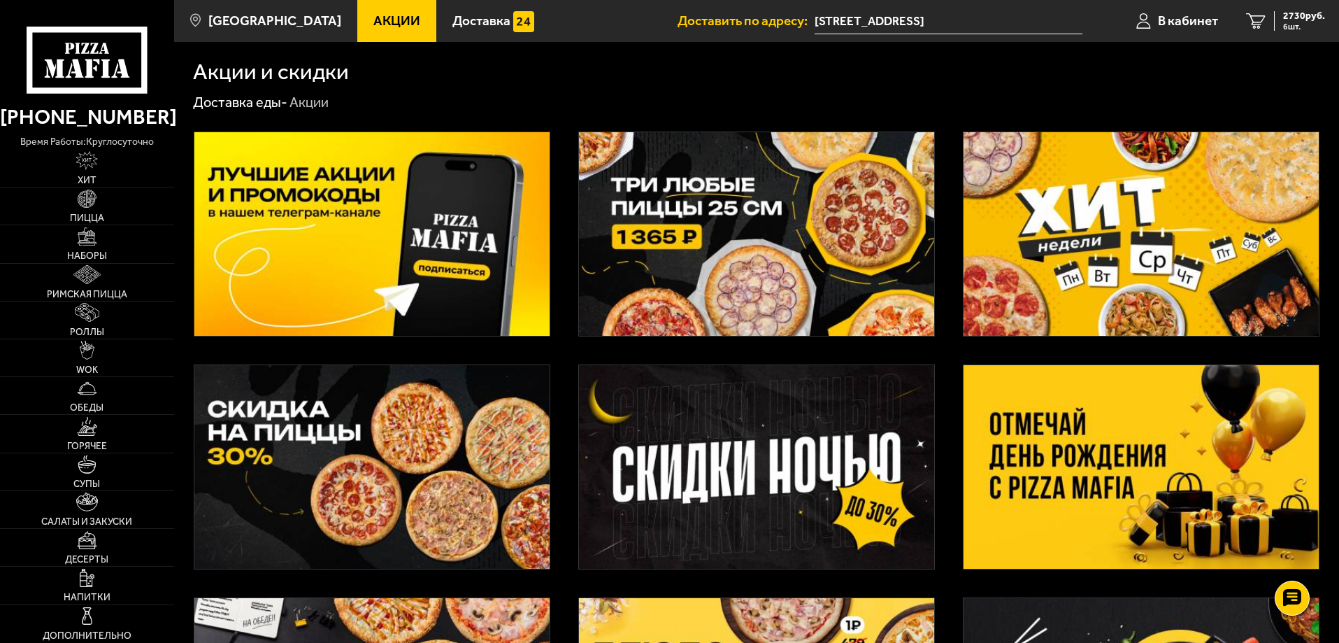
scroll to position [210, 0]
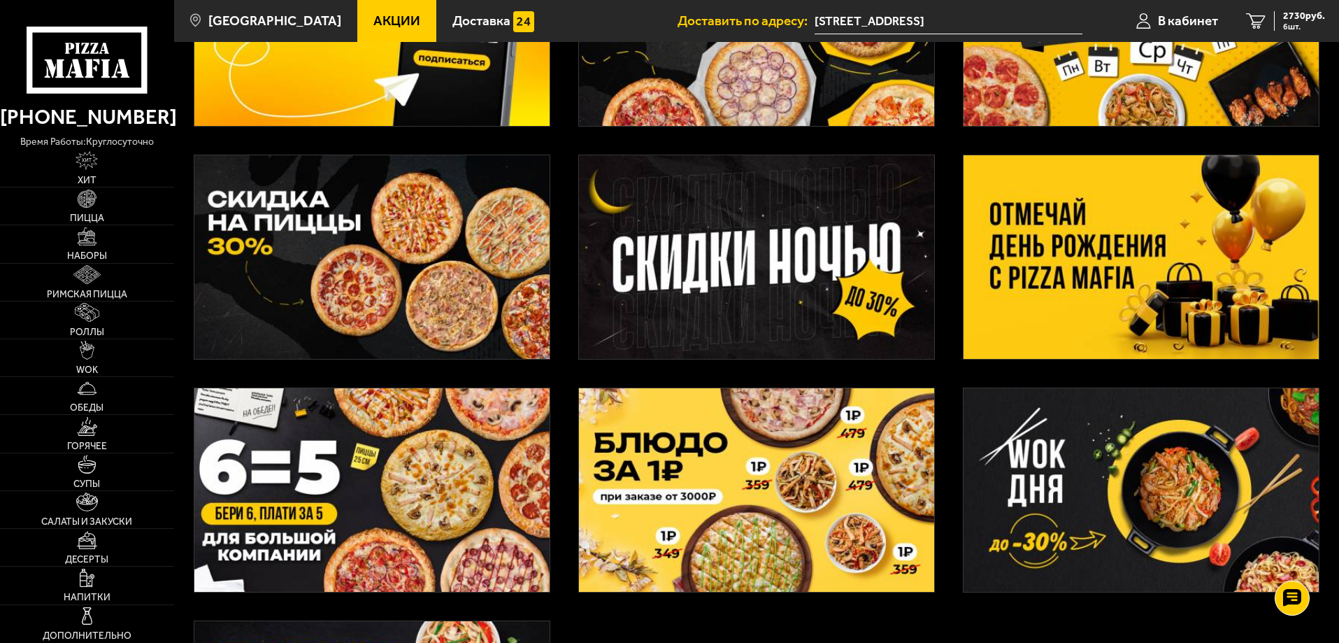
click at [378, 512] on img at bounding box center [371, 489] width 355 height 203
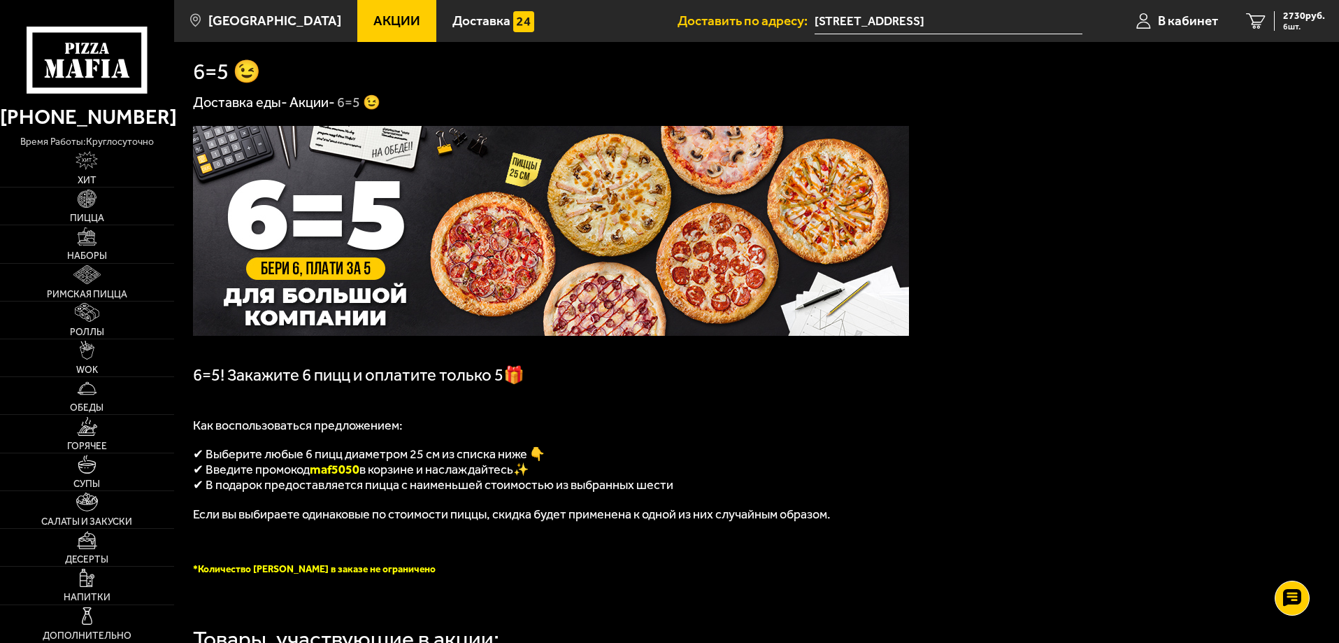
drag, startPoint x: 315, startPoint y: 475, endPoint x: 364, endPoint y: 473, distance: 48.3
click at [359, 473] on span "maf5050" at bounding box center [335, 468] width 50 height 15
copy span "maf5050"
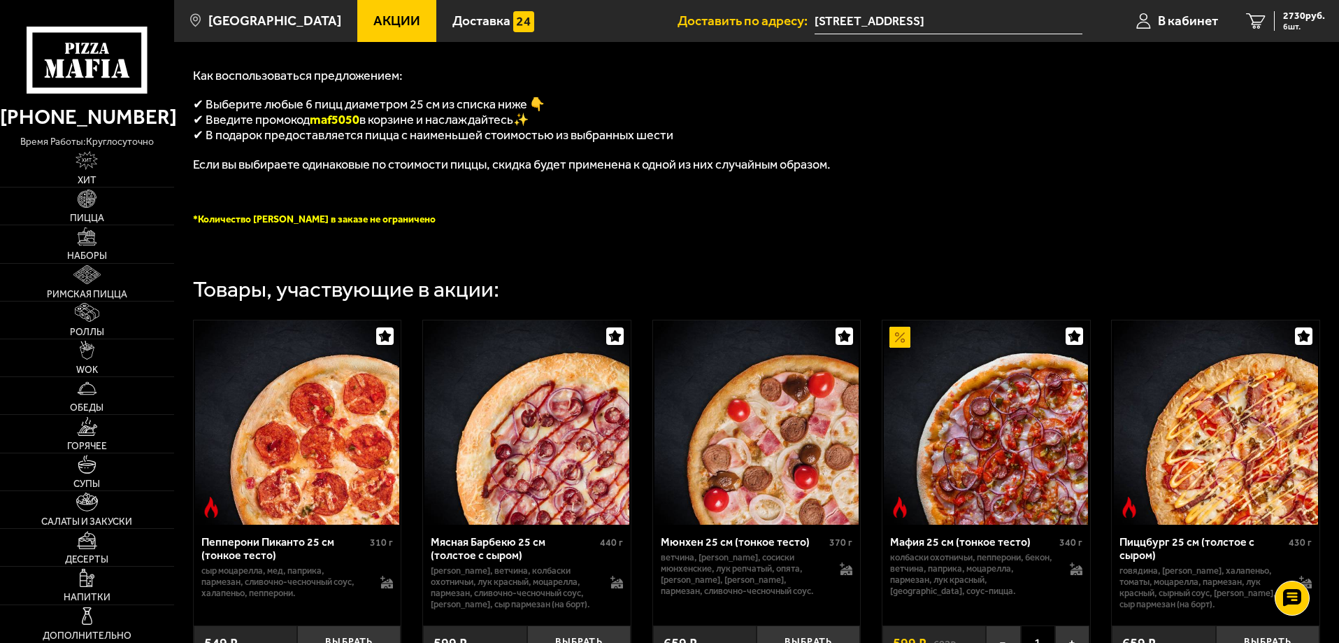
scroll to position [489, 0]
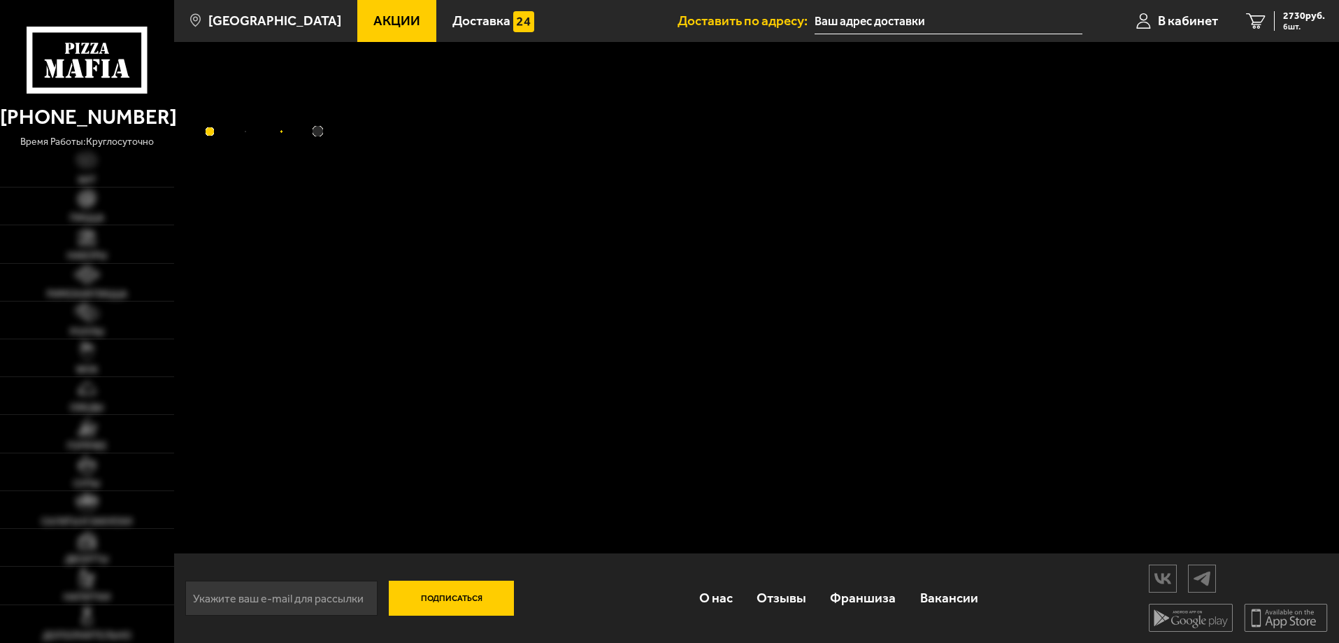
type input "[STREET_ADDRESS]"
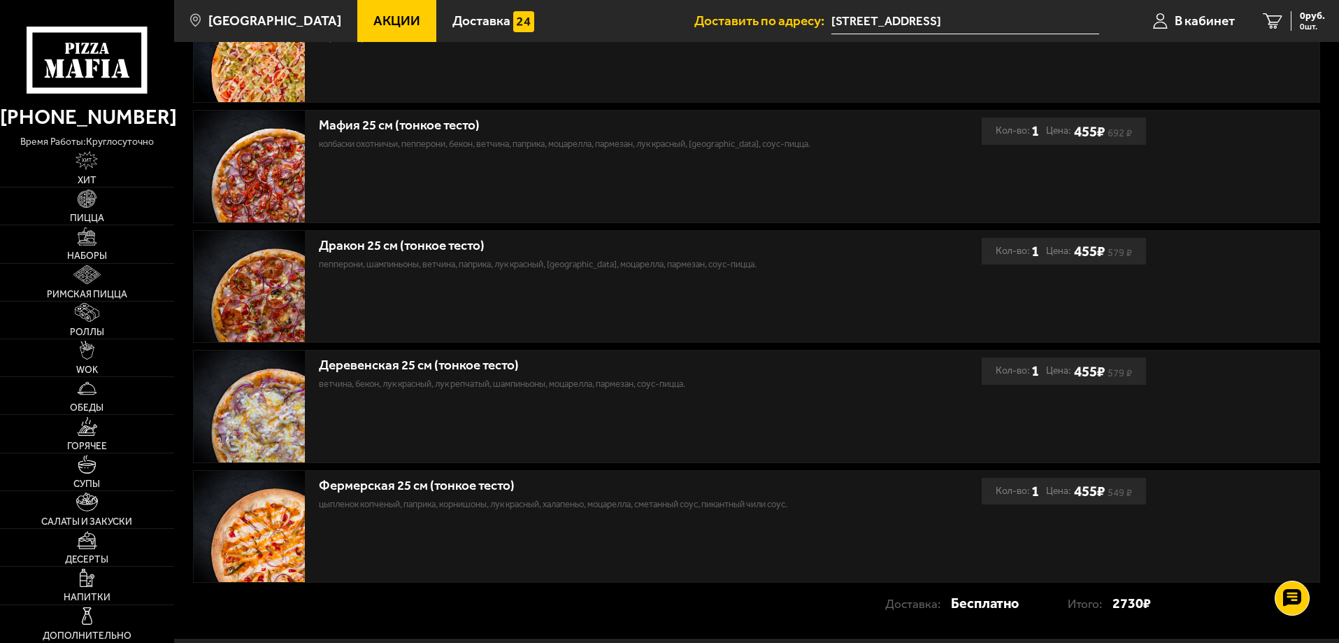
scroll to position [717, 0]
